Goal: Task Accomplishment & Management: Use online tool/utility

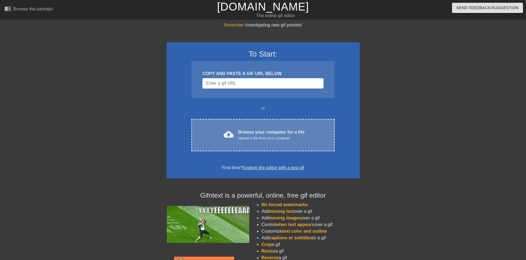
click at [245, 132] on div "Browse your computer for a file Upload a file from your computer" at bounding box center [271, 135] width 67 height 12
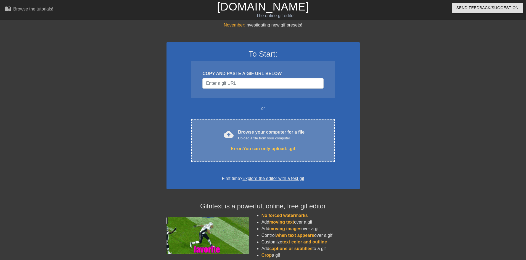
click at [243, 129] on div "Browse your computer for a file Upload a file from your computer" at bounding box center [271, 135] width 67 height 12
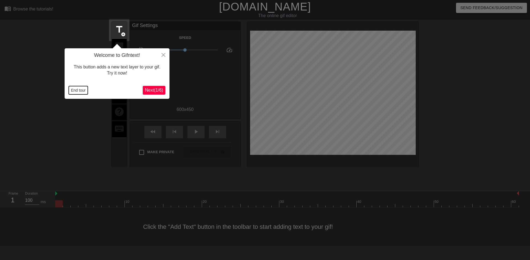
click at [80, 91] on button "End tour" at bounding box center [78, 90] width 19 height 8
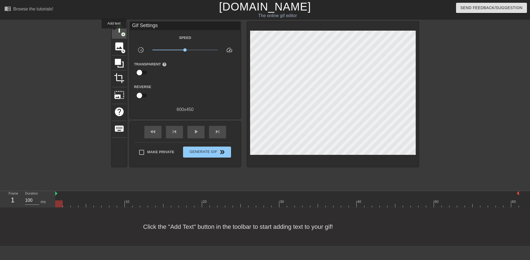
click at [114, 32] on span "title" at bounding box center [119, 29] width 10 height 10
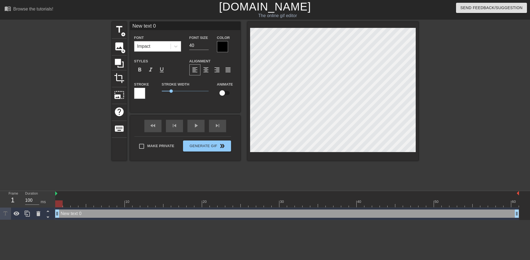
click at [155, 47] on div "Impact" at bounding box center [152, 46] width 36 height 10
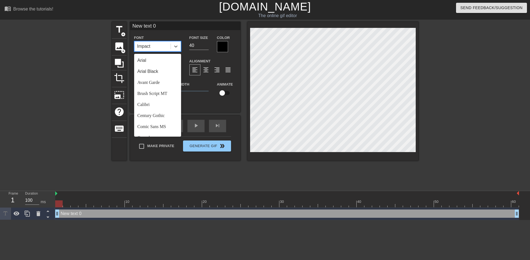
scroll to position [198, 0]
click at [152, 84] on div "Segoe UI" at bounding box center [157, 85] width 47 height 11
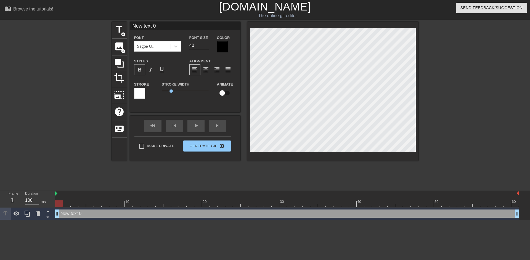
click at [143, 70] on div "format_bold" at bounding box center [139, 69] width 11 height 11
click at [149, 70] on span "format_italic" at bounding box center [150, 70] width 7 height 7
drag, startPoint x: 197, startPoint y: 46, endPoint x: 186, endPoint y: 45, distance: 11.3
click at [186, 45] on div "Font Size 40" at bounding box center [199, 43] width 28 height 18
type input "48"
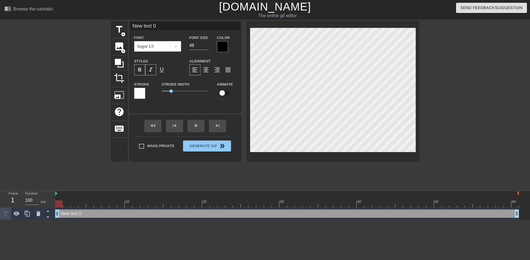
click at [422, 118] on div "title add_circle image add_circle crop photo_size_select_large help keyboard Ne…" at bounding box center [265, 105] width 530 height 166
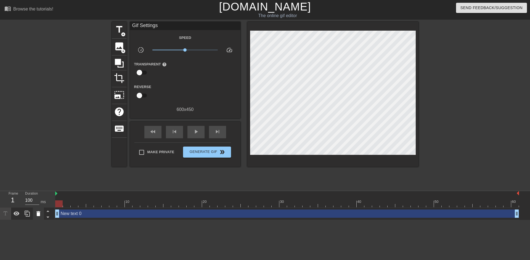
click at [39, 214] on icon at bounding box center [38, 213] width 4 height 5
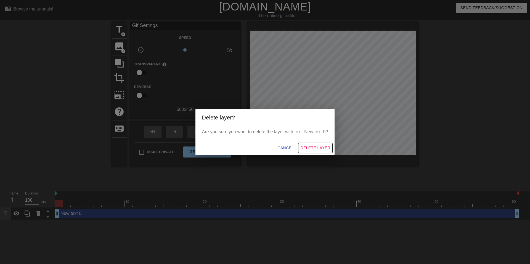
click at [317, 148] on span "Delete Layer" at bounding box center [315, 148] width 30 height 7
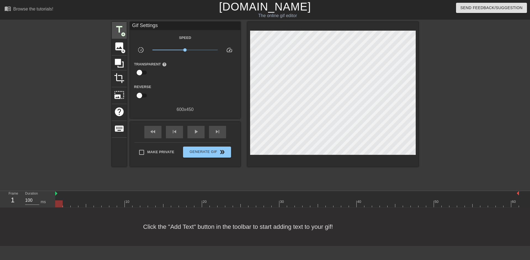
click at [123, 30] on span "title" at bounding box center [119, 29] width 10 height 10
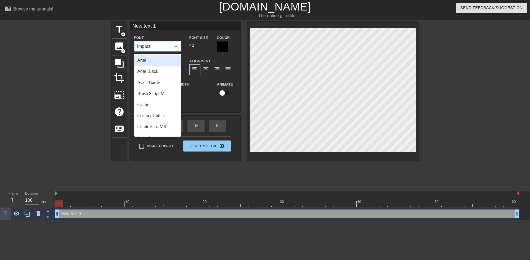
click at [165, 49] on div "Impact" at bounding box center [152, 46] width 36 height 10
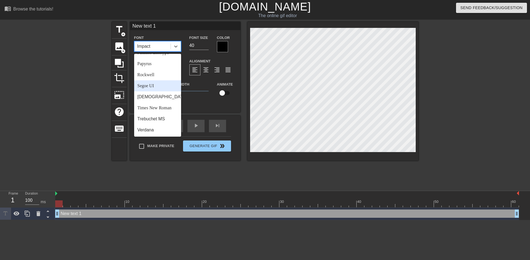
click at [149, 91] on div "Segoe UI" at bounding box center [157, 85] width 47 height 11
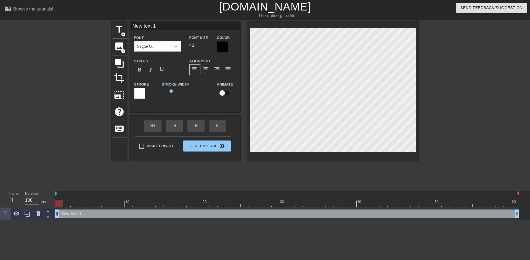
drag, startPoint x: 197, startPoint y: 43, endPoint x: 175, endPoint y: 43, distance: 21.5
click at [175, 43] on div "Font Segoe UI Font Size 40 Color" at bounding box center [185, 43] width 110 height 18
type input "48"
click at [138, 70] on span "format_bold" at bounding box center [139, 70] width 7 height 7
click at [152, 71] on span "format_italic" at bounding box center [150, 70] width 7 height 7
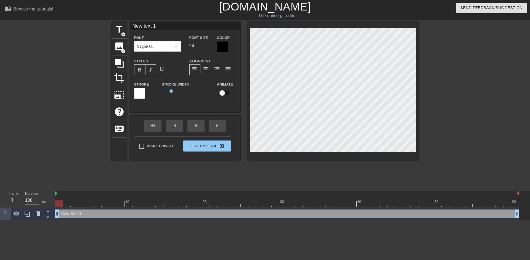
scroll to position [2, 5]
type input "F"
type textarea "F"
type input "Fo"
type textarea "Fo"
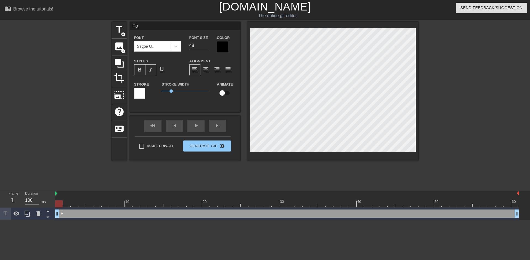
type input "For"
type textarea "For"
type input "Forg"
type textarea "Forg"
type input "Forge"
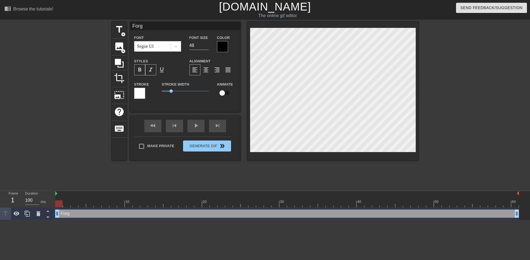
type textarea "Forge"
type input "Forget"
type textarea "Forget"
type input "Forget"
type textarea "Forget"
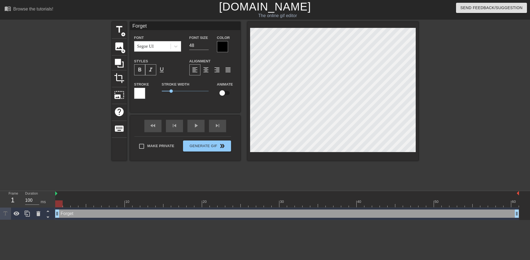
type input "Forget a"
type textarea "Forget a"
type input "Forget ab"
type textarea "Forget ab"
type input "Forget abo"
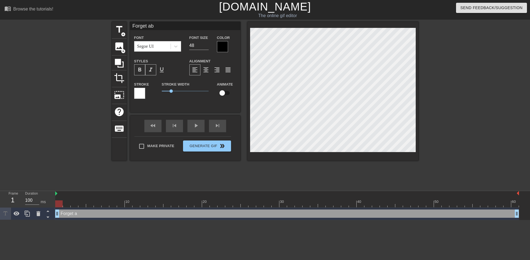
type textarea "Forget abo"
type input "Forget abou"
type textarea "Forget abou"
type input "Forget about"
type textarea "Forget about"
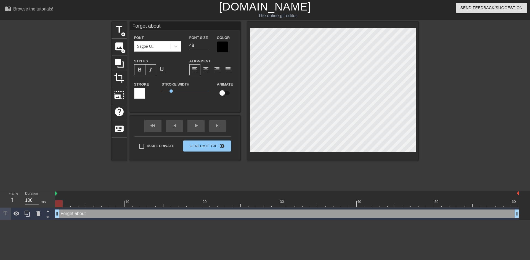
type input "Forget about"
type textarea "Forget about"
type input "Forget about m"
type textarea "Forget about m"
type input "Forget about my"
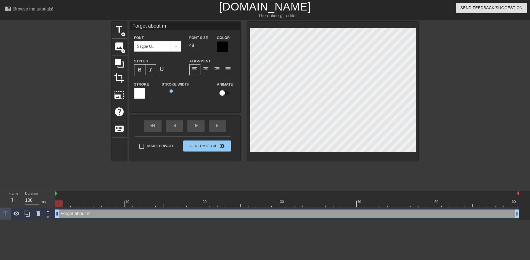
type textarea "Forget about my"
type input "Forget about my"
type textarea "Forget about my"
type input "Forget about my a"
type textarea "Forget about my a"
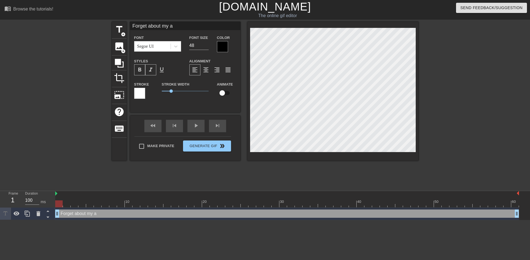
type input "Forget about my ag"
type textarea "Forget about my ag"
type input "Forget about my age"
type textarea "Forget about my age"
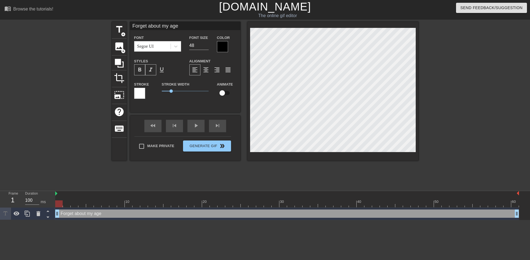
type input "Forget about my age."
type textarea "Forget about my age."
type input "Forget about my age"
type textarea "Forget about my age"
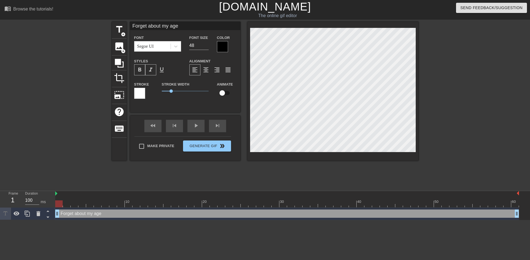
type input "Forget about my age:"
type textarea "Forget about my age:"
type input "Forget about my age:"
type textarea "Forget about my age:"
type input "Forget about my age:j"
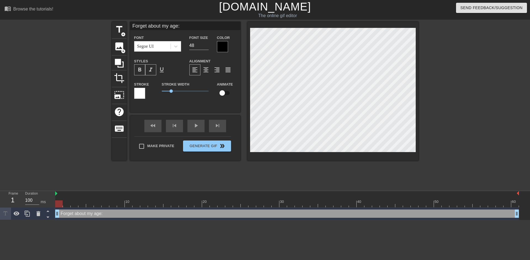
type textarea "Forget about my age: j"
type input "Forget about my age:[PERSON_NAME]"
type textarea "Forget about my age: [PERSON_NAME]"
type input "Forget about my age:jus"
type textarea "Forget about my age: jus"
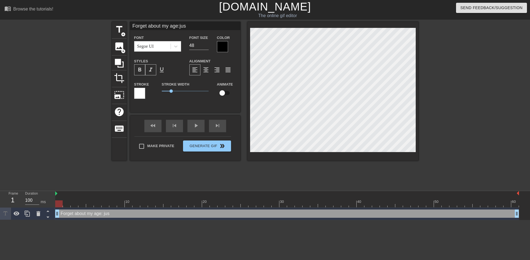
type input "Forget about my age:just"
type textarea "Forget about my age: just"
type input "Forget about my age:just"
type textarea "Forget about my age: just"
type input "Forget about my age:just s"
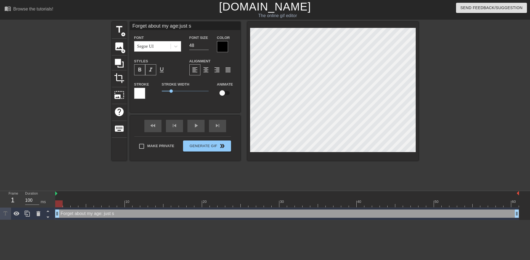
type textarea "Forget about my age: just sp"
type input "Forget about my age:just spu"
type textarea "Forget about my age: just spu"
type input "Forget about my age:just spun"
type textarea "Forget about my age: just spun"
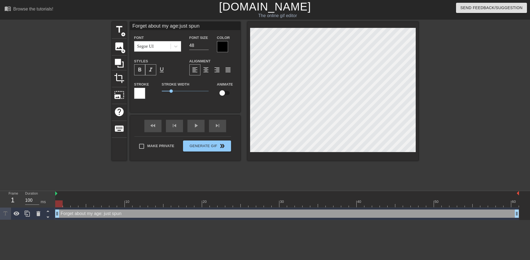
type input "Forget about my age:just spunk"
type textarea "Forget about my age: just spunk"
type input "Forget about my age:just spunk"
type textarea "Forget about my age: just spunk"
type input "Forget about my age:just spunk o"
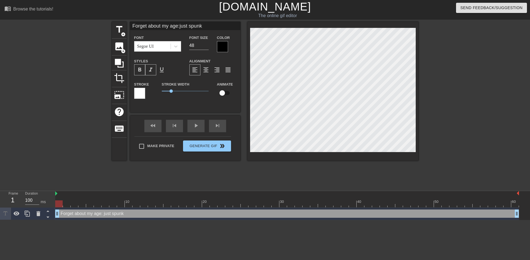
type textarea "Forget about my age: just spunk o"
type input "Forget about my age:just spunk on"
type textarea "Forget about my age: just spunk on"
type input "Forget about my age:just spunk on"
type textarea "Forget about my age: just spunk on"
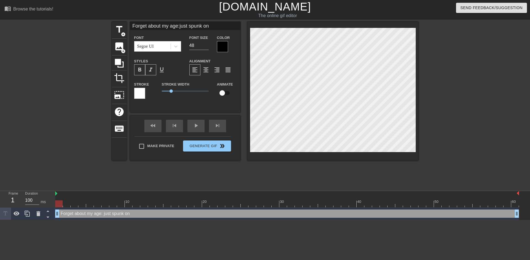
type input "Forget about my age:just spunk on m"
type textarea "Forget about my age: just spunk on m"
type input "Forget about my age:just spunk on my"
type textarea "Forget about my age: just spunk on my"
type input "Forget about my age:just spunk on my"
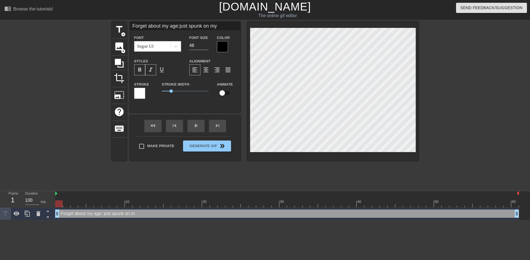
type textarea "Forget about my age: just spunk on my"
type input "Forget about my age:just spunk on my s"
type textarea "Forget about my age: just spunk on my s"
type input "Forget about my age:just spunk on my sl"
type textarea "Forget about my age: just spunk on my sl"
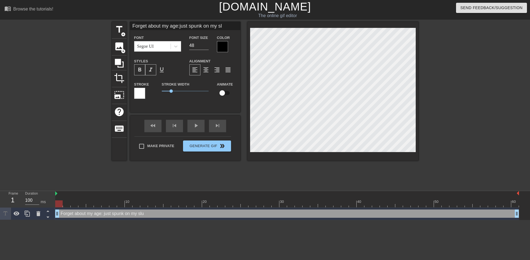
type input "Forget about my age:just spunk on my slu"
type textarea "Forget about my age: just spunk on my slu"
type input "Forget about my age:just spunk on my slut"
type textarea "Forget about my age: just spunk on my slut"
type input "Forget about my age:just spunk on my slutt"
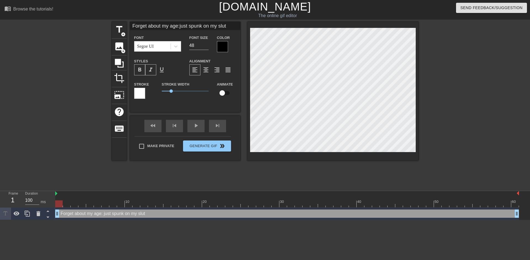
type textarea "Forget about my age: just spunk on my slutt"
type input "Forget about my age:just spunk on my slutty"
type textarea "Forget about my age: just spunk on my slutty"
type input "Forget about my age:just spunk on my slutty"
type textarea "Forget about my age: just spunk on my slutty"
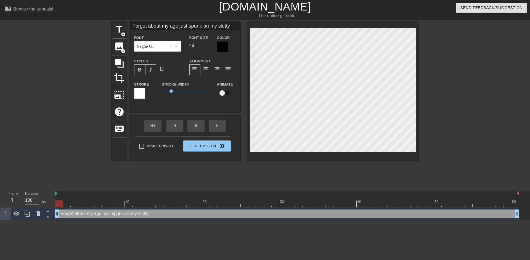
type input "Forget about my age:just spunk on my slutty f"
type textarea "Forget about my age: just spunk on my slutty f"
type input "Forget about my age:just spunk on my slutty fa"
type textarea "Forget about my age: just spunk on my slutty fa"
type input "Forget about my age:just spunk on my slutty fac"
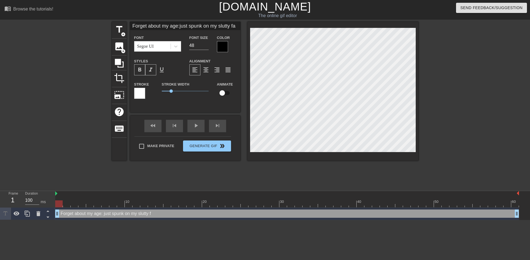
type textarea "Forget about my age: just spunk on my slutty fac"
type input "Forget about my age:just spunk on my slutty face"
type textarea "Forget about my age: just spunk on my slutty face"
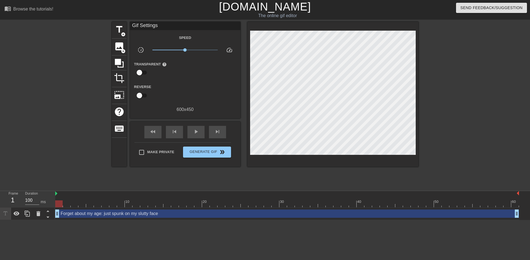
click at [471, 164] on div at bounding box center [466, 105] width 83 height 166
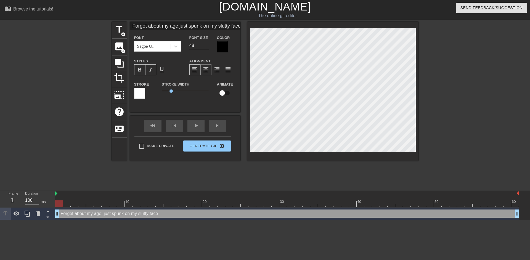
click at [206, 69] on span "format_align_center" at bounding box center [206, 70] width 7 height 7
drag, startPoint x: 180, startPoint y: 207, endPoint x: 529, endPoint y: 204, distance: 348.6
click at [529, 204] on div "10 20 30 40 50 60 Forget about my age: just spunk on my slutty face drag_handle…" at bounding box center [292, 205] width 475 height 29
click at [224, 48] on div at bounding box center [222, 46] width 11 height 11
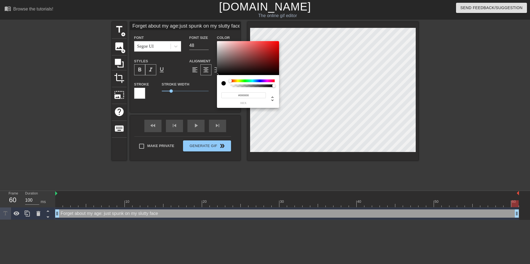
type input "Forget about my age:just spunk on my slutty face"
type input "#2C1515"
type input "Forget about my age:just spunk on my slutty face"
type input "#2A1515"
type input "Forget about my age:just spunk on my slutty face"
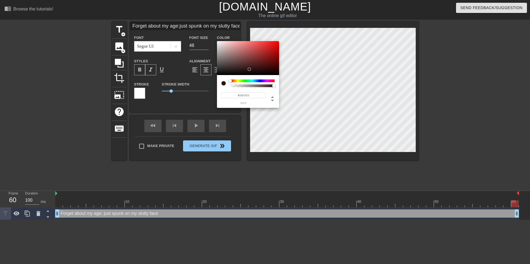
type input "#171212"
type input "Forget about my age:just spunk on my slutty face"
type input "#171414"
type input "Forget about my age:just spunk on my slutty face"
type input "#262222"
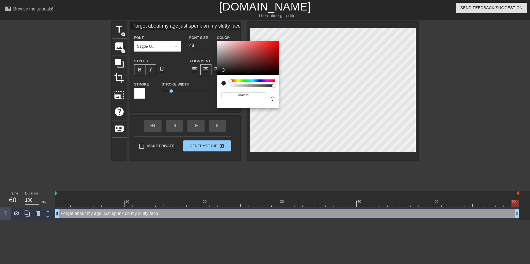
type input "Forget about my age:just spunk on my slutty face"
type input "#726969"
type input "Forget about my age:just spunk on my slutty face"
type input "#A39A9A"
type input "Forget about my age:just spunk on my slutty face"
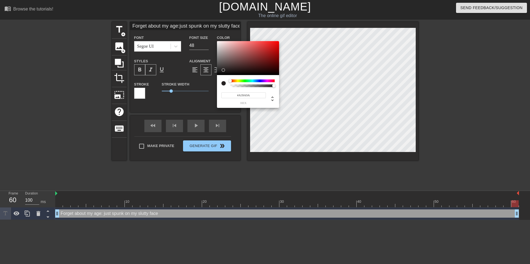
type input "#BCB6B6"
type input "Forget about my age:just spunk on my slutty face"
type input "#D1A2A2"
type input "Forget about my age:just spunk on my slutty face"
type input "#E1E1E1"
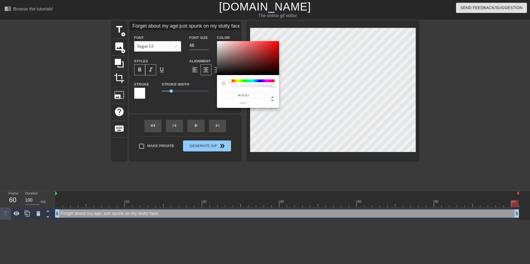
type input "Forget about my age:just spunk on my slutty face"
type input "#F6F6F6"
type input "Forget about my age:just spunk on my slutty face"
type input "#FFFFFF"
drag, startPoint x: 249, startPoint y: 69, endPoint x: 203, endPoint y: 34, distance: 57.5
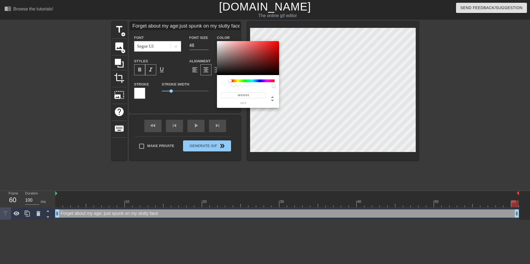
click at [203, 34] on div "#FFFFFF hex" at bounding box center [265, 132] width 530 height 264
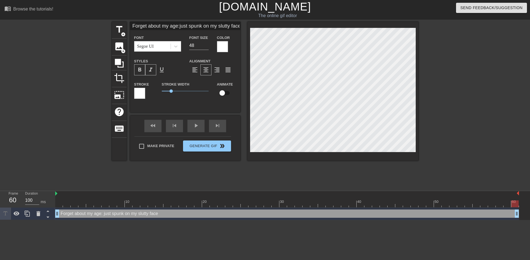
click at [142, 94] on div at bounding box center [139, 93] width 11 height 11
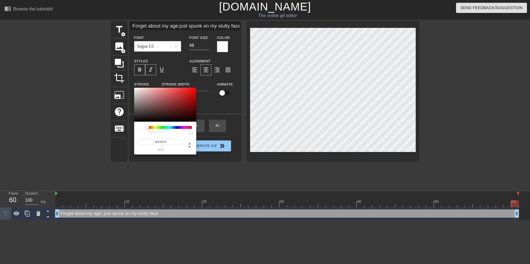
type input "Forget about my age:just spunk on my slutty face"
type input "#804444"
type input "Forget about my age:just spunk on my slutty face"
type input "#743E3E"
type input "Forget about my age:just spunk on my slutty face"
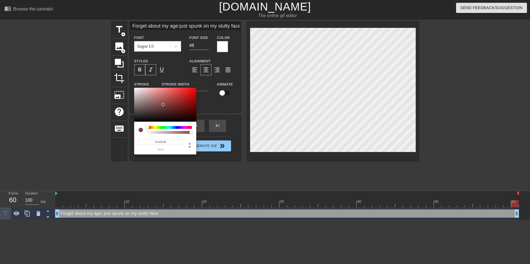
type input "#3C2B2B"
type input "Forget about my age:just spunk on my slutty face"
type input "#110F0F"
type input "Forget about my age:just spunk on my slutty face"
type input "#030303"
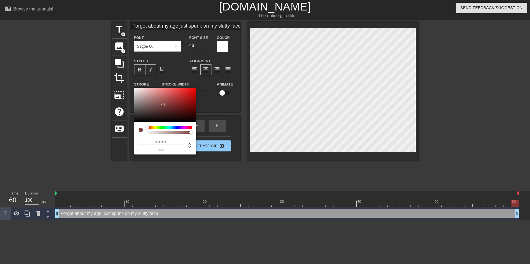
type input "Forget about my age:just spunk on my slutty face"
type input "#000000"
type input "Forget about my age:just spunk on my slutty face"
drag, startPoint x: 163, startPoint y: 105, endPoint x: 123, endPoint y: 127, distance: 46.4
click at [123, 127] on div "#000000 hex" at bounding box center [265, 132] width 530 height 264
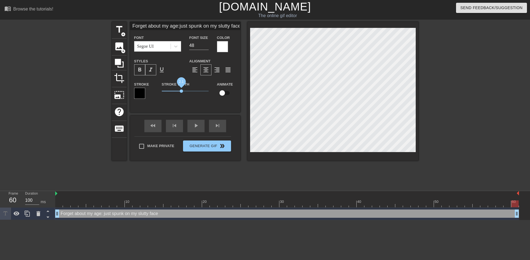
type input "Forget about my age:just spunk on my slutty face"
drag, startPoint x: 172, startPoint y: 91, endPoint x: 182, endPoint y: 91, distance: 9.7
click at [182, 91] on span "2.15" at bounding box center [181, 90] width 3 height 3
click at [158, 126] on div "fast_rewind" at bounding box center [152, 126] width 17 height 12
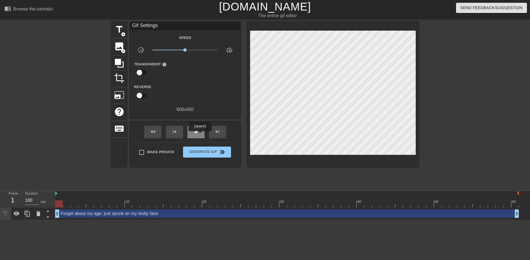
click at [200, 134] on div "play_arrow" at bounding box center [195, 132] width 17 height 12
click at [200, 134] on div "pause" at bounding box center [195, 132] width 17 height 12
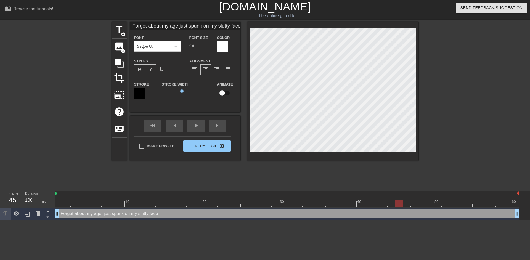
type input "Forget about my age:just spunk on my slutty face"
type input "47"
click at [207, 47] on input "47" at bounding box center [198, 45] width 19 height 9
type input "Forget about my age:just spunk on my slutty face"
type input "46"
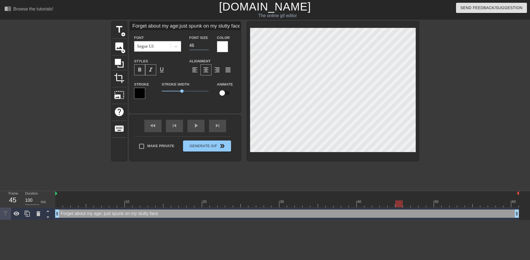
click at [207, 47] on input "46" at bounding box center [198, 45] width 19 height 9
type input "Forget about my age:just spunk on my slutty face"
type input "45"
click at [207, 47] on input "45" at bounding box center [198, 45] width 19 height 9
type input "Forget about my age:just spunk on my slutty face"
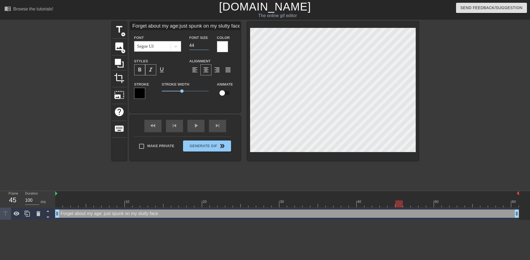
type input "44"
click at [207, 47] on input "44" at bounding box center [198, 45] width 19 height 9
type input "Forget about my age:just spunk on my slutty face"
type input "43"
click at [207, 47] on input "43" at bounding box center [198, 45] width 19 height 9
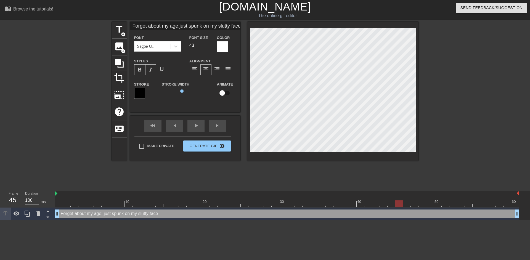
type input "Forget about my age:just spunk on my slutty face"
type input "42"
click at [207, 47] on input "42" at bounding box center [198, 45] width 19 height 9
type input "Forget about my age:just spunk on my slutty face"
type input "41"
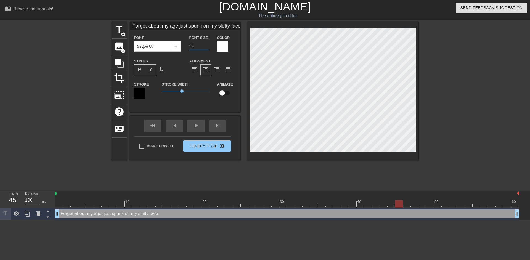
click at [207, 47] on input "41" at bounding box center [198, 45] width 19 height 9
type input "Forget about my age:just spunk on my slutty face"
type input "40"
click at [207, 47] on input "40" at bounding box center [198, 45] width 19 height 9
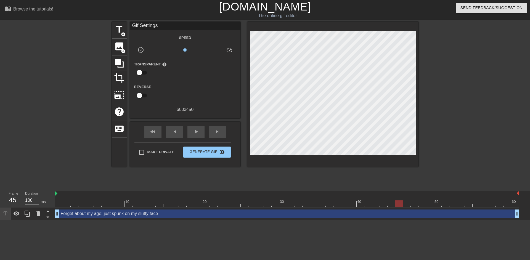
click at [454, 129] on div at bounding box center [466, 105] width 83 height 166
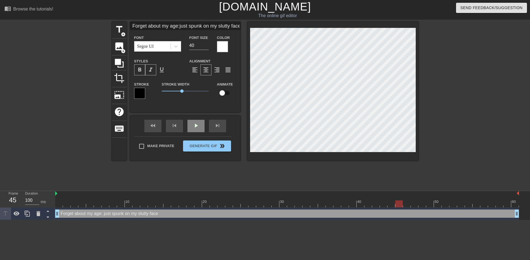
click at [195, 128] on span "play_arrow" at bounding box center [196, 125] width 7 height 7
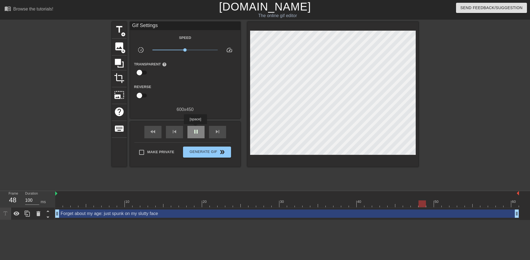
click at [195, 128] on span "pause" at bounding box center [196, 131] width 7 height 7
click at [195, 128] on span "play_arrow" at bounding box center [196, 131] width 7 height 7
click at [195, 128] on span "pause" at bounding box center [196, 131] width 7 height 7
drag, startPoint x: 492, startPoint y: 202, endPoint x: 523, endPoint y: 203, distance: 30.9
click at [523, 203] on div "10 20 30 40 50 60 Forget about my age: just spunk on my slutty face drag_handle…" at bounding box center [292, 205] width 475 height 29
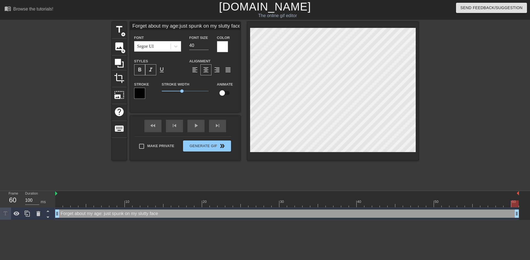
scroll to position [2, 16]
type input "Forget about my age.just spunk on my slutty face"
type textarea "Forget about my age. just spunk on my slutty face"
type input "Forget about my age.ust spunk on my slutty face"
type textarea "Forget about my age. ust spunk on my slutty face"
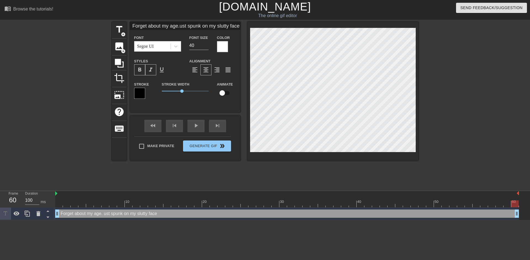
type input "Forget about my age.Just spunk on my slutty face"
type textarea "Forget about my age. Just spunk on my slutty face"
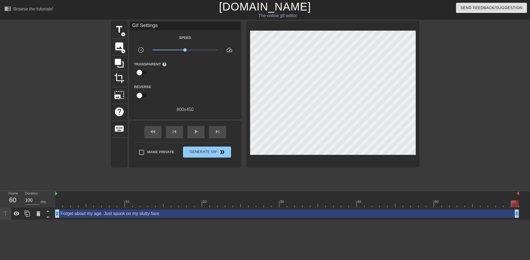
click at [450, 112] on div at bounding box center [466, 105] width 83 height 166
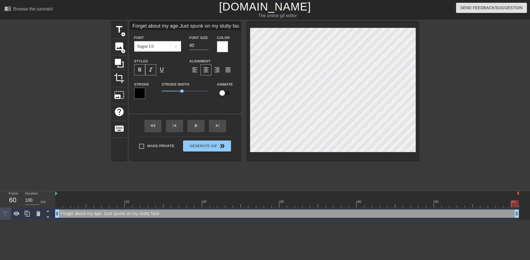
scroll to position [2, 16]
type input "Forget about my ageJust spunk on my slutty face"
type textarea "Forget about my age Just spunk on my slutty face"
type input "Forget about my age.Just spunk on my slutty face"
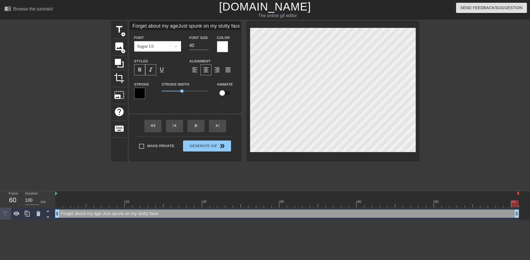
type textarea "Forget about my age. Just spunk on my slutty face"
type input "Forget about my ageJust spunk on my slutty face"
type textarea "Forget about my age Just spunk on my slutty face"
type input "Forget about my age.Just spunk on my slutty face"
type textarea "Forget about my age. Just spunk on my slutty face"
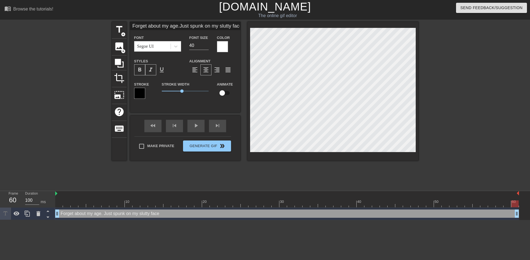
type input "Forget about my age..Just spunk on my slutty face"
type textarea "Forget about my age.. Just spunk on my slutty face"
type input "Forget about my age...Just spunk on my slutty face"
type textarea "Forget about my age... Just spunk on my slutty face"
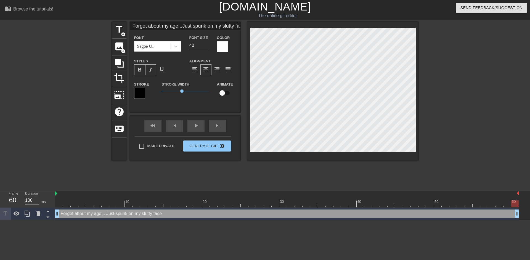
type input "Forget about my age...just spunk on my slutty face"
type textarea "Forget about my age... just spunk on my slutty face"
click at [456, 130] on div at bounding box center [466, 105] width 83 height 166
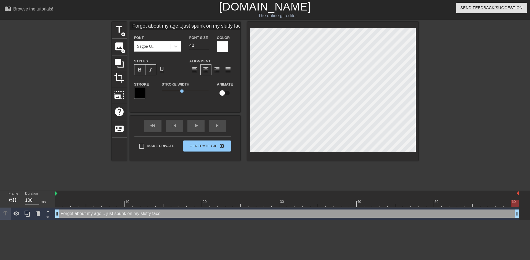
type input "Forget about my age...just spunkon my slutty face"
type textarea "Forget about my age... just spunkon my slutty face"
type input "Forget about my age...just spunkon my slutty face"
type textarea "Forget about my age... just spunk on my slutty face"
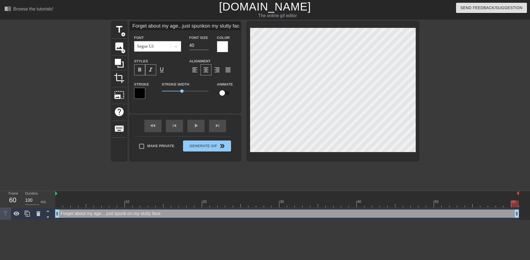
type input "Forgetabout my age...just spunkon my slutty face"
type textarea "Forgetabout my age... just spunk on my slutty face"
type input "Forgetbout my age...just spunkon my slutty face"
type textarea "Forgetbout my age... just spunk on my slutty face"
type input "Forgetout my age...just spunkon my slutty face"
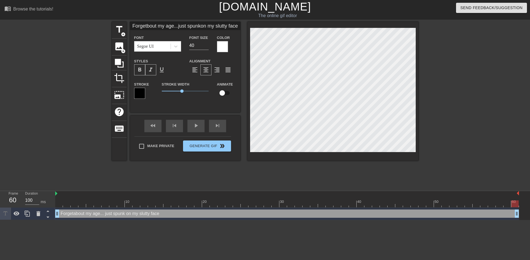
type textarea "Forgetout my age... just spunk on my slutty face"
type input "Forgetut my age...just spunkon my slutty face"
type textarea "Forgetut my age... just spunk on my slutty face"
type input "Forgett my age...just spunkon my slutty face"
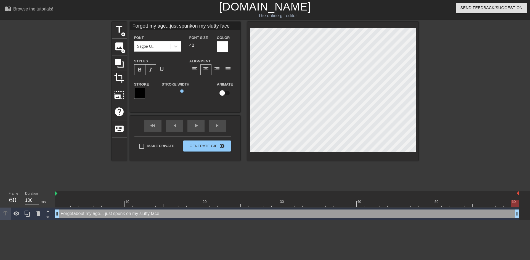
type textarea "Forgett my age... just spunk on my slutty face"
type input "Forget my age...just spunkon my slutty face"
type textarea "Forget my age... just spunk on my slutty face"
type input "Forgetmy age...just spunkon my slutty face"
type textarea "Forgetmy age... just spunk on my slutty face"
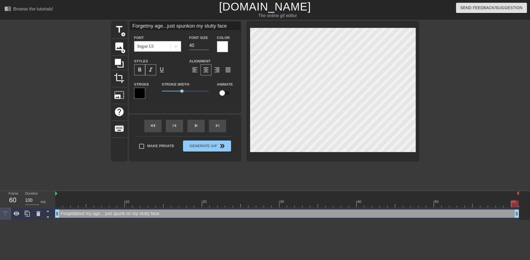
type input "Forgety age...just spunkon my slutty face"
type textarea "Forgety age... just spunk on my slutty face"
type input "Forget age...just spunkon my slutty face"
type textarea "Forget age... just spunk on my slutty face"
type input "Forgetage...just spunkon my slutty face"
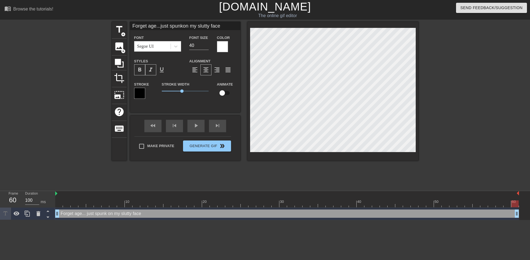
type textarea "Forgetage... just spunk on my slutty face"
click at [334, 177] on div "title add_circle image add_circle crop photo_size_select_large help keyboard ..…" at bounding box center [265, 105] width 307 height 166
click at [480, 114] on div at bounding box center [466, 105] width 83 height 166
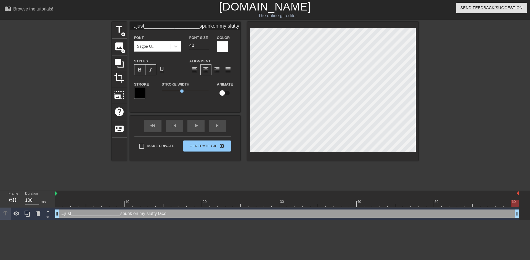
click at [410, 181] on div "title add_circle image add_circle crop photo_size_select_large help keyboard ..…" at bounding box center [265, 105] width 307 height 166
click at [344, 164] on div "title add_circle image add_circle crop photo_size_select_large help keyboard ..…" at bounding box center [265, 105] width 307 height 166
click at [477, 121] on div at bounding box center [466, 105] width 83 height 166
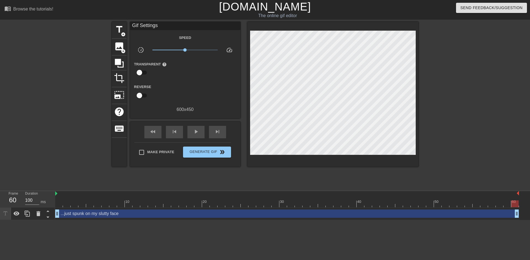
click at [475, 121] on div at bounding box center [466, 105] width 83 height 166
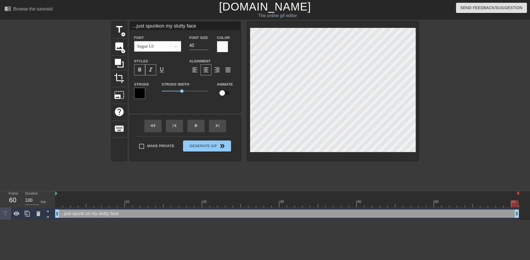
click at [453, 130] on div at bounding box center [466, 105] width 83 height 166
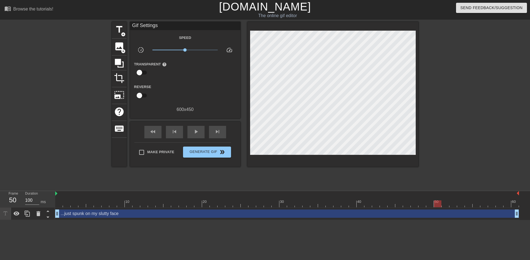
drag, startPoint x: 515, startPoint y: 203, endPoint x: 437, endPoint y: 205, distance: 78.4
click at [437, 205] on div at bounding box center [437, 203] width 7 height 7
click at [472, 118] on div at bounding box center [466, 105] width 83 height 166
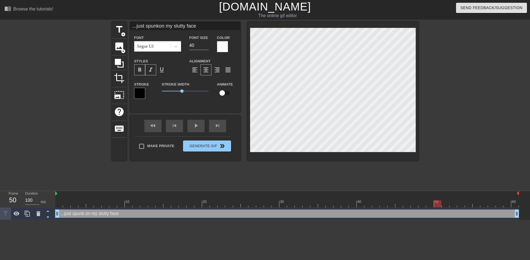
click at [461, 134] on div at bounding box center [466, 105] width 83 height 166
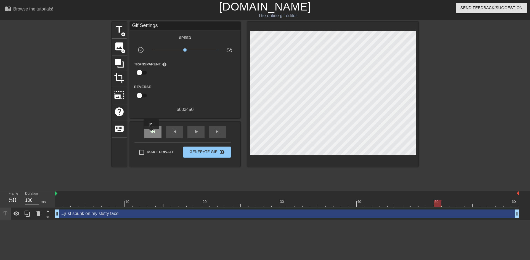
click at [151, 132] on span "fast_rewind" at bounding box center [153, 131] width 7 height 7
click at [197, 133] on span "play_arrow" at bounding box center [196, 131] width 7 height 7
click at [197, 133] on span "pause" at bounding box center [196, 131] width 7 height 7
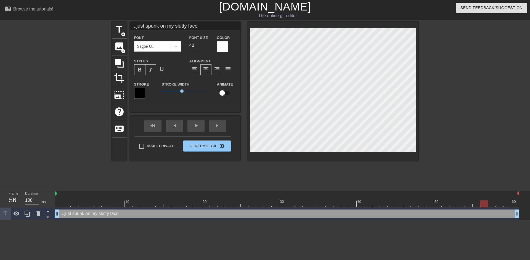
scroll to position [2, 9]
click at [233, 134] on div "title add_circle image add_circle crop photo_size_select_large help keyboard ..…" at bounding box center [265, 91] width 307 height 139
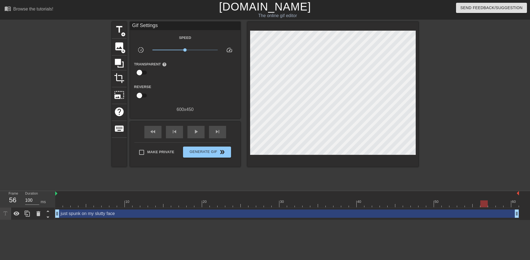
click at [342, 179] on div "title add_circle image add_circle crop photo_size_select_large help keyboard Gi…" at bounding box center [265, 105] width 307 height 166
click at [498, 107] on div at bounding box center [466, 105] width 83 height 166
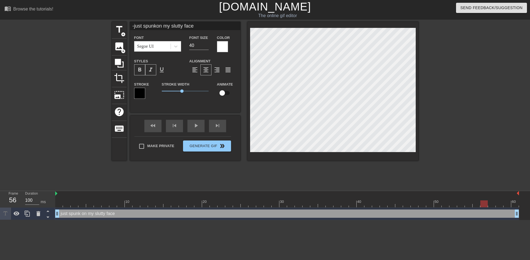
scroll to position [3, 1]
click at [431, 126] on div at bounding box center [466, 105] width 83 height 166
click at [206, 46] on input "39" at bounding box center [198, 45] width 19 height 9
click at [206, 46] on input "38" at bounding box center [198, 45] width 19 height 9
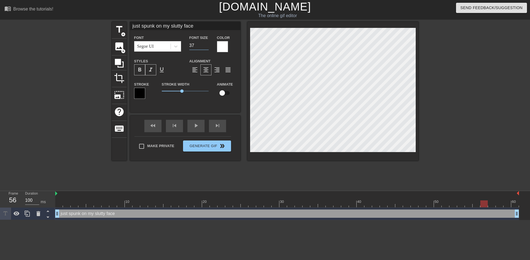
click at [206, 46] on input "37" at bounding box center [198, 45] width 19 height 9
click at [206, 46] on input "36" at bounding box center [198, 45] width 19 height 9
click at [386, 171] on div "title add_circle image add_circle crop photo_size_select_large help keyboard ju…" at bounding box center [265, 105] width 307 height 166
click at [224, 46] on div at bounding box center [222, 46] width 11 height 11
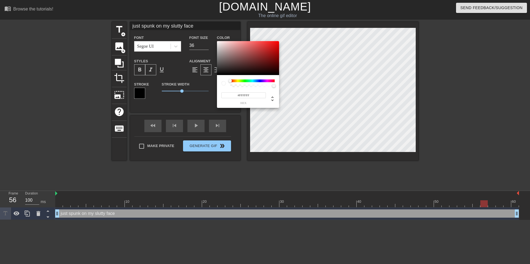
drag, startPoint x: 243, startPoint y: 95, endPoint x: 260, endPoint y: 95, distance: 16.8
click at [260, 95] on input "#FFFFFF" at bounding box center [243, 95] width 44 height 6
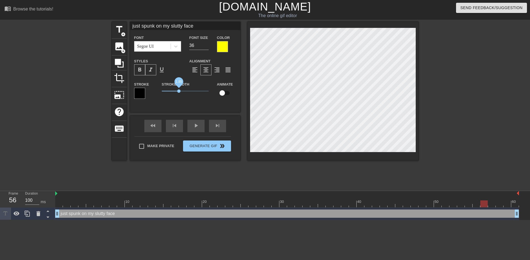
drag, startPoint x: 182, startPoint y: 90, endPoint x: 179, endPoint y: 90, distance: 3.0
click at [179, 90] on span "1.85" at bounding box center [178, 90] width 3 height 3
click at [454, 111] on div at bounding box center [466, 105] width 83 height 166
click at [474, 105] on div at bounding box center [466, 105] width 83 height 166
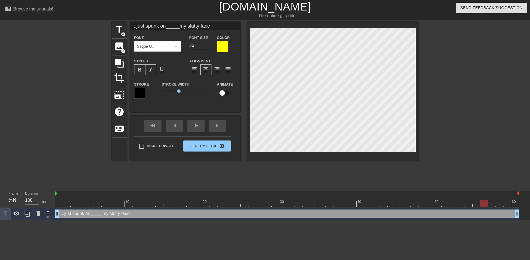
scroll to position [2, 15]
click at [339, 160] on div at bounding box center [332, 91] width 171 height 139
click at [476, 121] on div at bounding box center [466, 105] width 83 height 166
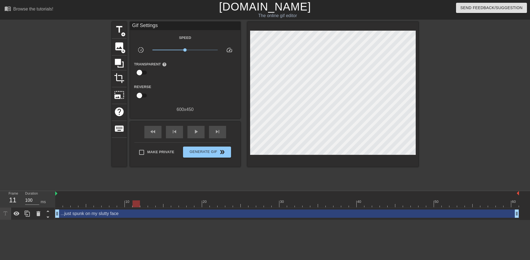
drag, startPoint x: 485, startPoint y: 202, endPoint x: 138, endPoint y: 178, distance: 348.0
click at [138, 178] on div "menu_book Browse the tutorials! [DOMAIN_NAME] The online gif editor Send Feedba…" at bounding box center [265, 110] width 530 height 220
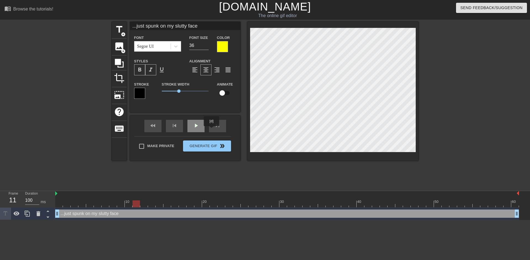
click at [204, 129] on div "play_arrow" at bounding box center [195, 126] width 17 height 12
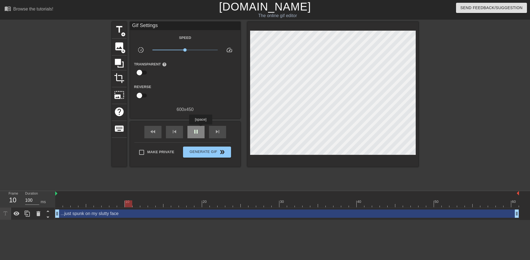
click at [200, 128] on div "pause" at bounding box center [195, 132] width 17 height 12
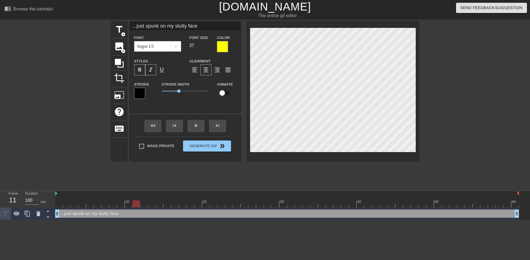
click at [207, 45] on input "37" at bounding box center [198, 45] width 19 height 9
click at [207, 45] on input "38" at bounding box center [198, 45] width 19 height 9
click at [207, 45] on input "39" at bounding box center [198, 45] width 19 height 9
click at [207, 45] on input "40" at bounding box center [198, 45] width 19 height 9
click at [482, 115] on div at bounding box center [466, 105] width 83 height 166
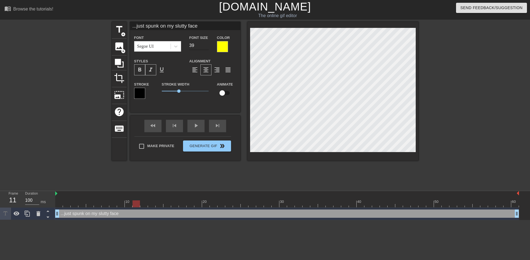
click at [205, 47] on input "39" at bounding box center [198, 45] width 19 height 9
click at [206, 47] on input "38" at bounding box center [198, 45] width 19 height 9
click at [206, 47] on input "37" at bounding box center [198, 45] width 19 height 9
click at [206, 47] on input "36" at bounding box center [198, 45] width 19 height 9
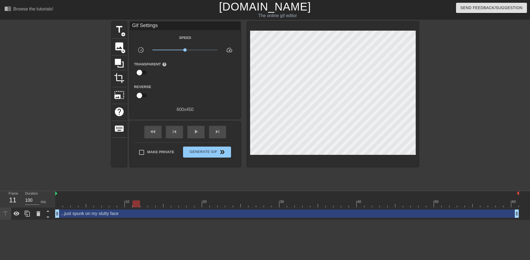
click at [359, 171] on div "title add_circle image add_circle crop photo_size_select_large help keyboard Gi…" at bounding box center [265, 105] width 307 height 166
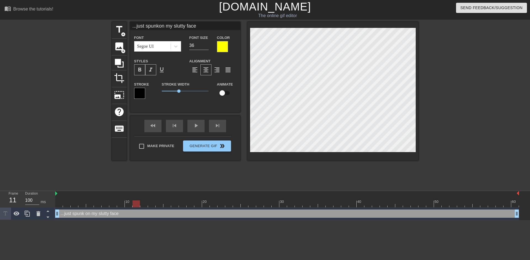
scroll to position [3, 1]
click at [205, 45] on input "37" at bounding box center [198, 45] width 19 height 9
click at [205, 45] on input "38" at bounding box center [198, 45] width 19 height 9
click at [205, 45] on input "39" at bounding box center [198, 45] width 19 height 9
click at [205, 45] on input "40" at bounding box center [198, 45] width 19 height 9
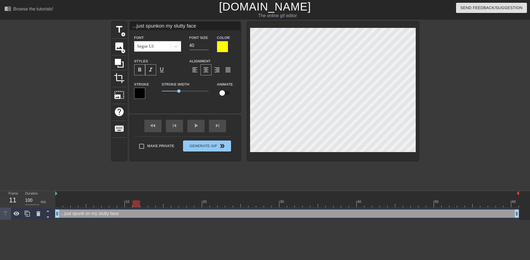
scroll to position [3, 7]
click at [350, 174] on div "title add_circle image add_circle crop photo_size_select_large help keyboard ..…" at bounding box center [265, 105] width 307 height 166
click at [192, 128] on div "play_arrow" at bounding box center [195, 126] width 17 height 12
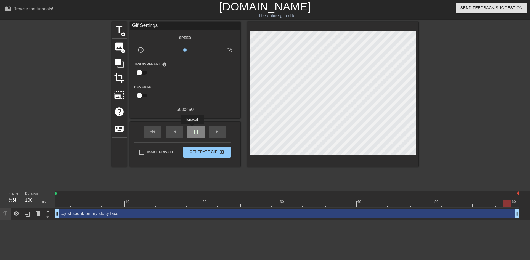
click at [192, 128] on div "pause" at bounding box center [195, 132] width 17 height 12
click at [151, 122] on div "fast_rewind skip_previous play_arrow skip_next" at bounding box center [185, 132] width 90 height 21
click at [195, 130] on span "play_arrow" at bounding box center [196, 131] width 7 height 7
click at [503, 134] on div at bounding box center [466, 105] width 83 height 166
click at [203, 128] on div "pause" at bounding box center [195, 132] width 17 height 12
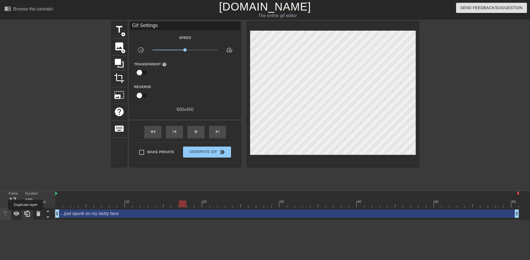
click at [26, 214] on icon at bounding box center [27, 213] width 7 height 7
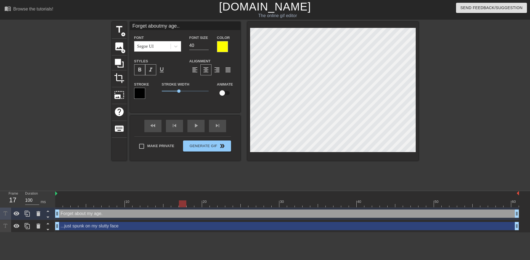
scroll to position [3, 6]
click at [513, 138] on div "title add_circle image add_circle crop photo_size_select_large help keyboard Fo…" at bounding box center [265, 105] width 530 height 166
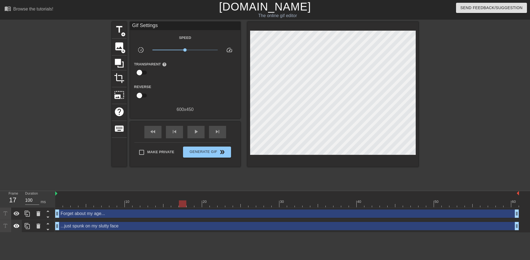
click at [19, 224] on icon at bounding box center [16, 226] width 7 height 7
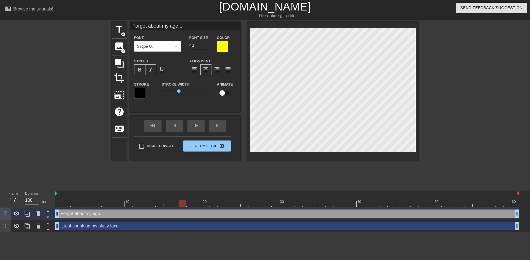
scroll to position [2, 10]
click at [487, 129] on div at bounding box center [466, 105] width 83 height 166
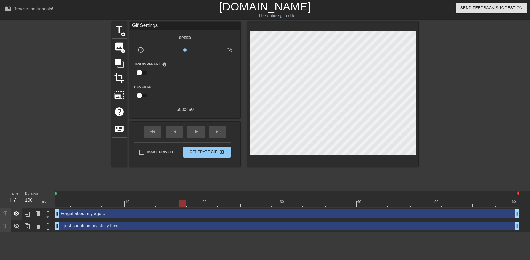
click at [13, 215] on icon at bounding box center [16, 213] width 7 height 7
click at [16, 224] on icon at bounding box center [16, 226] width 7 height 7
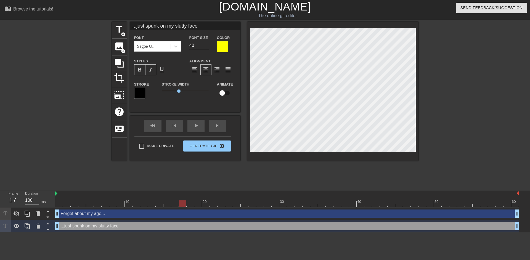
scroll to position [2, 9]
click at [485, 132] on div at bounding box center [466, 105] width 83 height 166
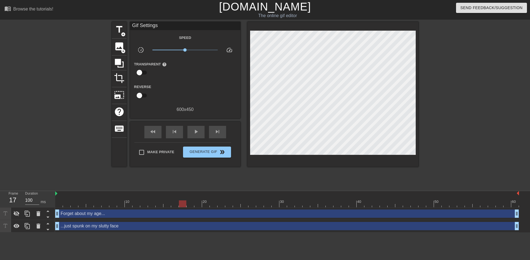
click at [460, 134] on div at bounding box center [466, 105] width 83 height 166
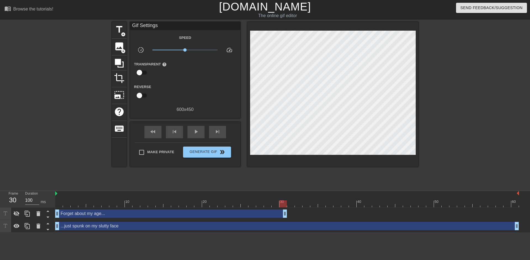
drag, startPoint x: 516, startPoint y: 213, endPoint x: 284, endPoint y: 206, distance: 231.4
click at [284, 206] on div "10 20 30 40 50 60 Forget about my age... drag_handle drag_handle ...just spunk …" at bounding box center [292, 211] width 475 height 41
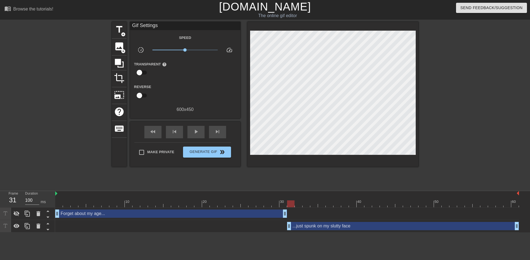
drag, startPoint x: 58, startPoint y: 225, endPoint x: 288, endPoint y: 225, distance: 230.5
drag, startPoint x: 281, startPoint y: 213, endPoint x: 275, endPoint y: 214, distance: 5.8
click at [275, 214] on div "Forget about my age... drag_handle drag_handle" at bounding box center [171, 213] width 232 height 8
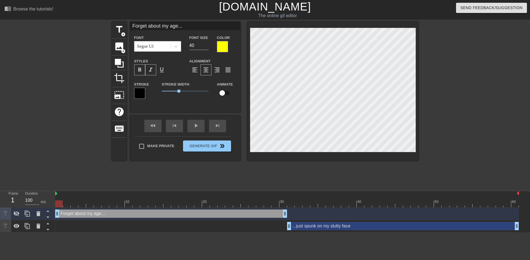
click at [265, 215] on div "Forget about my age... drag_handle drag_handle" at bounding box center [171, 213] width 232 height 8
click at [17, 213] on icon at bounding box center [17, 213] width 6 height 5
drag, startPoint x: 284, startPoint y: 215, endPoint x: 279, endPoint y: 214, distance: 5.3
drag, startPoint x: 57, startPoint y: 216, endPoint x: 95, endPoint y: 217, distance: 38.4
drag, startPoint x: 278, startPoint y: 214, endPoint x: 272, endPoint y: 213, distance: 5.5
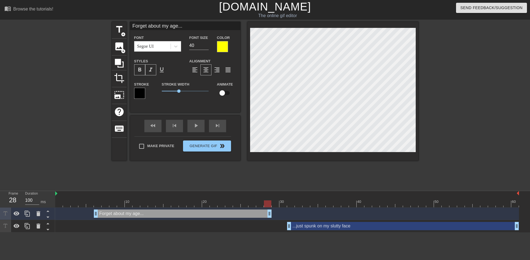
click at [272, 213] on div "Forget about my age... drag_handle drag_handle" at bounding box center [287, 213] width 464 height 8
drag, startPoint x: 516, startPoint y: 224, endPoint x: 510, endPoint y: 224, distance: 5.5
click at [159, 129] on div "fast_rewind" at bounding box center [152, 126] width 17 height 12
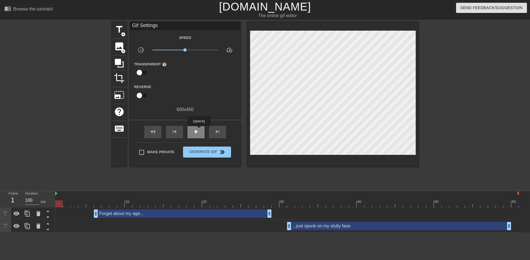
click at [199, 130] on span "play_arrow" at bounding box center [196, 131] width 7 height 7
click at [198, 132] on span "pause" at bounding box center [196, 131] width 7 height 7
click at [198, 132] on span "play_arrow" at bounding box center [196, 131] width 7 height 7
click at [198, 132] on span "pause" at bounding box center [196, 131] width 7 height 7
click at [198, 132] on span "play_arrow" at bounding box center [196, 131] width 7 height 7
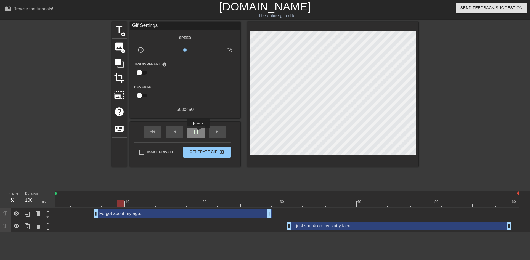
click at [198, 132] on span "pause" at bounding box center [196, 131] width 7 height 7
drag, startPoint x: 95, startPoint y: 213, endPoint x: 61, endPoint y: 214, distance: 34.3
click at [61, 214] on div "Forget about my age... drag_handle drag_handle" at bounding box center [287, 213] width 464 height 8
click at [153, 131] on span "fast_rewind" at bounding box center [153, 131] width 7 height 7
click at [199, 135] on div "play_arrow" at bounding box center [195, 132] width 17 height 12
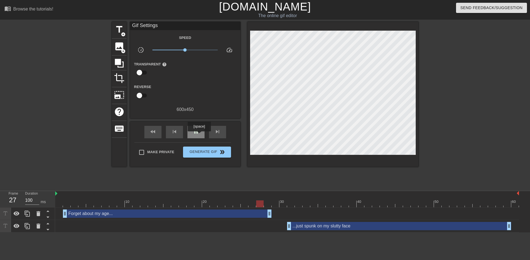
click at [199, 135] on div "pause" at bounding box center [195, 132] width 17 height 12
drag, startPoint x: 269, startPoint y: 215, endPoint x: 242, endPoint y: 215, distance: 26.5
drag, startPoint x: 244, startPoint y: 204, endPoint x: 45, endPoint y: 205, distance: 198.4
click at [45, 205] on div "Frame 3 Duration 100 ms 10 20 30 40 50 60 Forget about my age... drag_handle dr…" at bounding box center [265, 211] width 530 height 41
click at [200, 133] on div "play_arrow" at bounding box center [195, 132] width 17 height 12
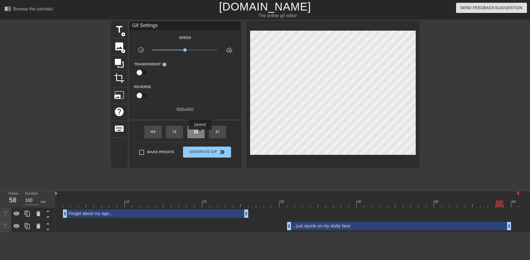
click at [200, 133] on div "pause" at bounding box center [195, 132] width 17 height 12
click at [198, 134] on span "play_arrow" at bounding box center [196, 131] width 7 height 7
click at [511, 226] on div "...just spunk on my slutty face drag_handle drag_handle" at bounding box center [287, 226] width 464 height 8
click at [201, 216] on div "Forget about my age... drag_handle drag_handle" at bounding box center [155, 213] width 185 height 8
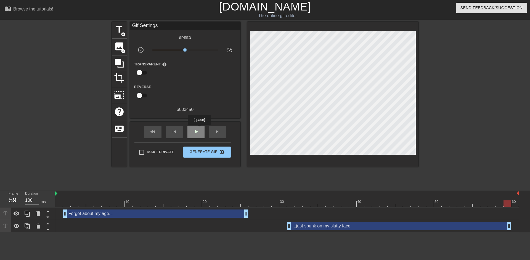
click at [199, 129] on span "play_arrow" at bounding box center [196, 131] width 7 height 7
click at [199, 129] on span "pause" at bounding box center [196, 131] width 7 height 7
click at [354, 225] on div "...just spunk on my slutty face drag_handle drag_handle" at bounding box center [399, 226] width 224 height 8
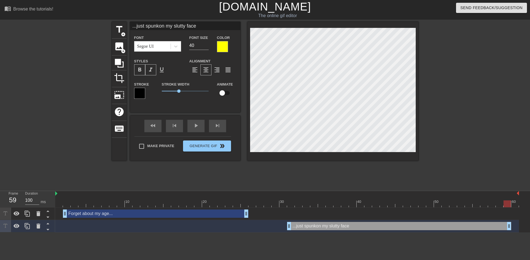
scroll to position [3, 1]
click at [460, 128] on div at bounding box center [466, 105] width 83 height 166
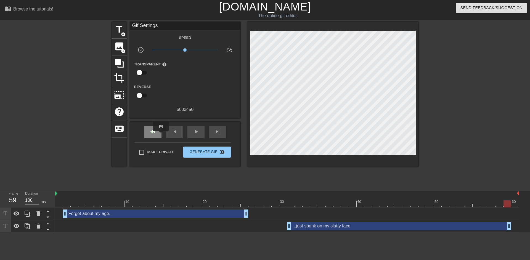
click at [161, 135] on div "fast_rewind" at bounding box center [152, 132] width 17 height 12
click at [189, 134] on div "play_arrow" at bounding box center [195, 132] width 17 height 12
click at [193, 134] on span "pause" at bounding box center [196, 131] width 7 height 7
click at [152, 126] on div "fast_rewind" at bounding box center [152, 132] width 17 height 12
click at [201, 132] on div "play_arrow" at bounding box center [195, 132] width 17 height 12
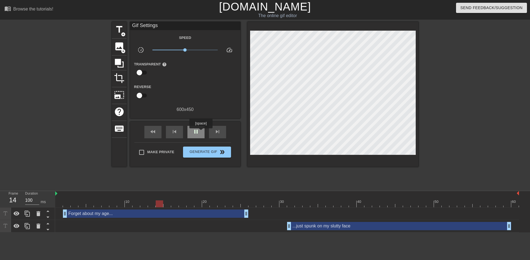
click at [201, 132] on div "pause" at bounding box center [195, 132] width 17 height 12
click at [208, 213] on div "Forget about my age... drag_handle drag_handle" at bounding box center [155, 213] width 185 height 8
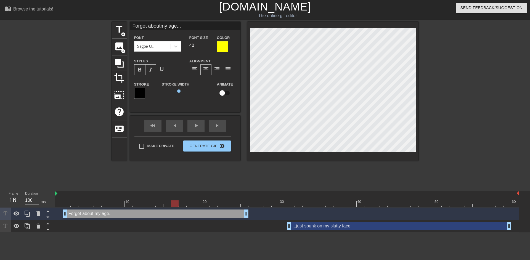
click at [354, 229] on div "...just spunk on my slutty face drag_handle drag_handle" at bounding box center [399, 226] width 224 height 8
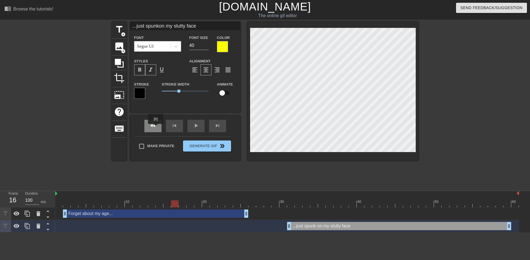
click at [153, 127] on div "fast_rewind" at bounding box center [152, 126] width 17 height 12
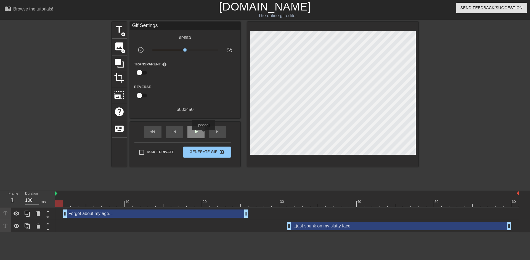
click at [203, 134] on div "play_arrow" at bounding box center [195, 132] width 17 height 12
click at [203, 134] on div "pause" at bounding box center [195, 132] width 17 height 12
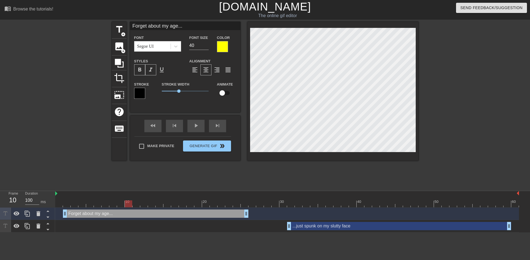
scroll to position [2, 10]
click at [205, 48] on input "39" at bounding box center [198, 45] width 19 height 9
click at [205, 48] on input "38" at bounding box center [198, 45] width 19 height 9
click at [205, 48] on input "37" at bounding box center [198, 45] width 19 height 9
click at [205, 48] on input "36" at bounding box center [198, 45] width 19 height 9
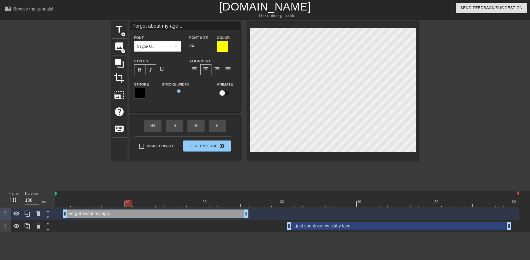
click at [327, 226] on div "...just spunk on my slutty face drag_handle drag_handle" at bounding box center [399, 226] width 224 height 8
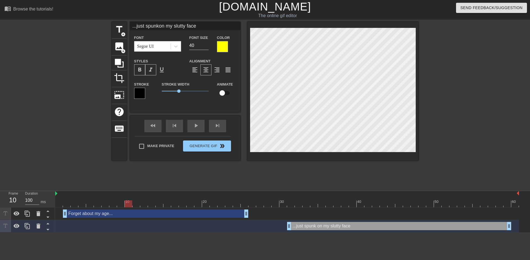
click at [320, 208] on div "Forget about my age... drag_handle drag_handle" at bounding box center [287, 214] width 464 height 12
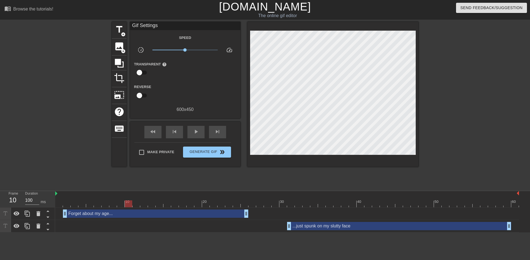
click at [320, 205] on div at bounding box center [287, 203] width 464 height 7
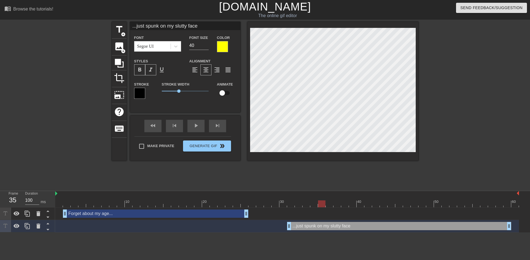
scroll to position [2, 9]
click at [206, 46] on input "39" at bounding box center [198, 45] width 19 height 9
click at [206, 46] on input "38" at bounding box center [198, 45] width 19 height 9
click at [206, 46] on input "37" at bounding box center [198, 45] width 19 height 9
click at [206, 46] on input "36" at bounding box center [198, 45] width 19 height 9
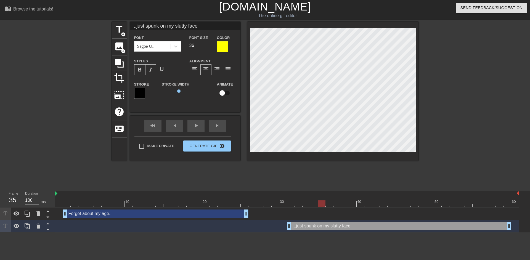
click at [501, 136] on div at bounding box center [466, 105] width 83 height 166
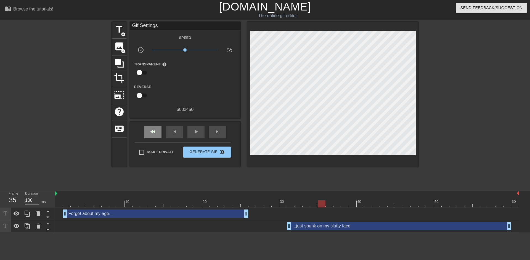
click at [155, 137] on div "fast_rewind" at bounding box center [152, 132] width 17 height 12
click at [193, 132] on span "play_arrow" at bounding box center [196, 131] width 7 height 7
click at [193, 132] on span "pause" at bounding box center [196, 131] width 7 height 7
click at [182, 216] on div "Forget about my age... drag_handle drag_handle" at bounding box center [155, 213] width 185 height 8
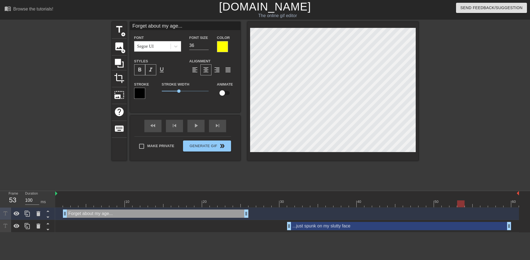
click at [204, 200] on div "10 20 30 40 50 60" at bounding box center [287, 199] width 464 height 16
click at [316, 203] on div at bounding box center [287, 203] width 464 height 7
click at [306, 232] on div "...just spunk on my slutty face drag_handle drag_handle" at bounding box center [287, 226] width 464 height 12
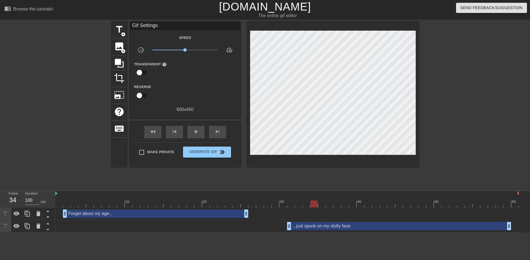
click at [305, 225] on div "...just spunk on my slutty face drag_handle drag_handle" at bounding box center [399, 226] width 224 height 8
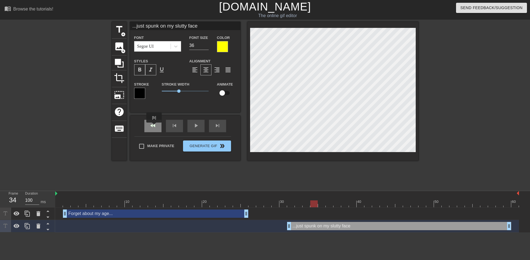
click at [154, 126] on div "fast_rewind" at bounding box center [152, 126] width 17 height 12
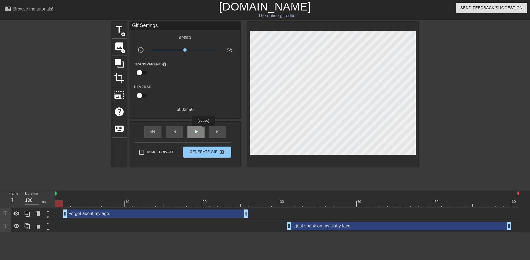
click at [203, 130] on div "play_arrow" at bounding box center [195, 132] width 17 height 12
click at [203, 130] on div "pause" at bounding box center [195, 132] width 17 height 12
click at [203, 210] on div "Forget about my age... drag_handle drag_handle" at bounding box center [155, 213] width 185 height 8
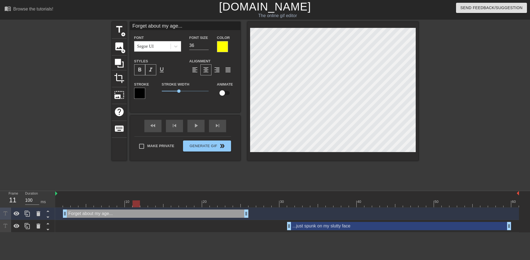
click at [323, 228] on div "...just spunk on my slutty face drag_handle drag_handle" at bounding box center [399, 226] width 224 height 8
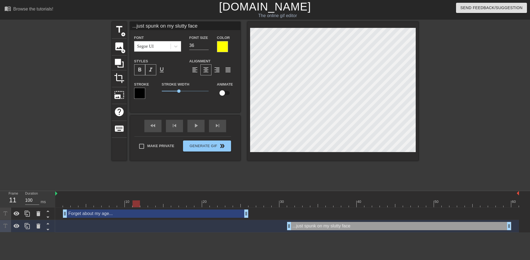
click at [219, 214] on div "Forget about my age... drag_handle drag_handle" at bounding box center [155, 213] width 185 height 8
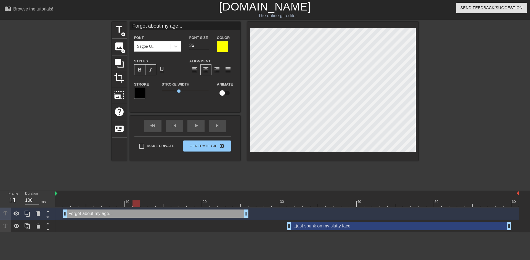
click at [312, 226] on div "...just spunk on my slutty face drag_handle drag_handle" at bounding box center [399, 226] width 224 height 8
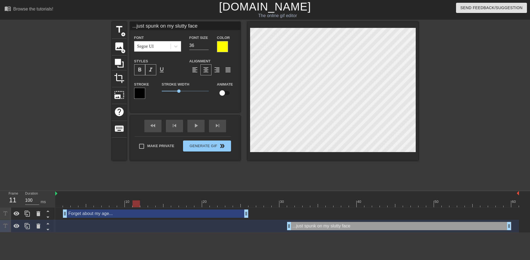
click at [212, 216] on div "Forget about my age... drag_handle drag_handle" at bounding box center [155, 213] width 185 height 8
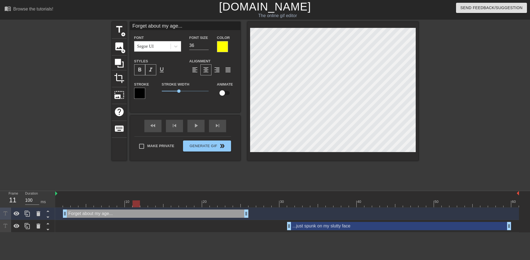
click at [327, 222] on div "...just spunk on my slutty face drag_handle drag_handle" at bounding box center [399, 226] width 224 height 8
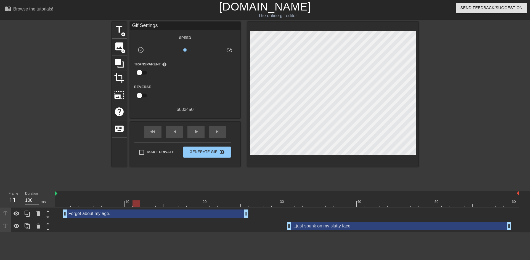
click at [163, 123] on div "fast_rewind skip_previous play_arrow skip_next" at bounding box center [185, 132] width 90 height 21
click at [156, 132] on span "fast_rewind" at bounding box center [153, 131] width 7 height 7
click at [208, 134] on div "fast_rewind skip_previous play_arrow skip_next" at bounding box center [185, 132] width 90 height 21
click at [203, 135] on div "play_arrow" at bounding box center [195, 132] width 17 height 12
click at [203, 135] on div "pause" at bounding box center [195, 132] width 17 height 12
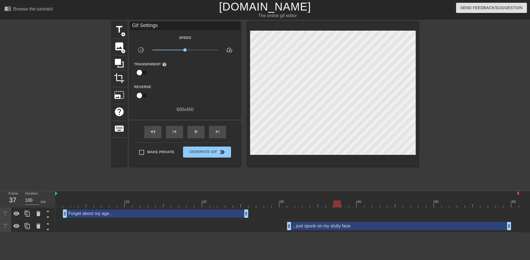
click at [188, 215] on div "Forget about my age... drag_handle drag_handle" at bounding box center [155, 213] width 185 height 8
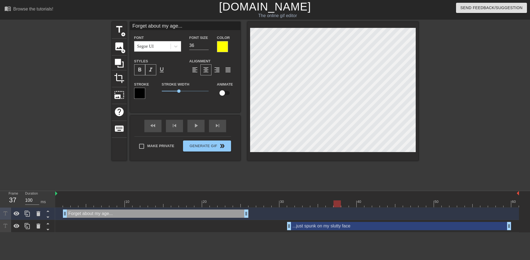
click at [169, 199] on div at bounding box center [167, 200] width 8 height 7
click at [442, 148] on div at bounding box center [466, 105] width 83 height 166
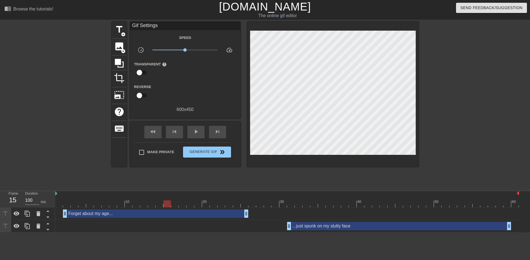
click at [521, 130] on div "title add_circle image add_circle crop photo_size_select_large help keyboard Gi…" at bounding box center [265, 105] width 530 height 166
click at [158, 135] on div "fast_rewind" at bounding box center [152, 132] width 17 height 12
click at [202, 136] on div "play_arrow" at bounding box center [195, 132] width 17 height 12
click at [202, 136] on div "pause" at bounding box center [195, 132] width 17 height 12
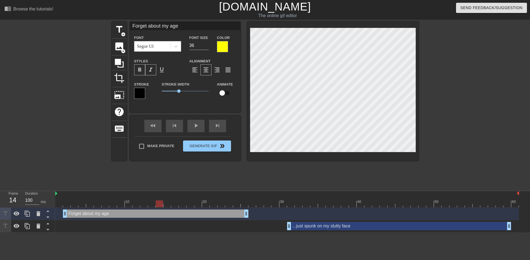
scroll to position [2, 15]
click at [470, 143] on div at bounding box center [466, 105] width 83 height 166
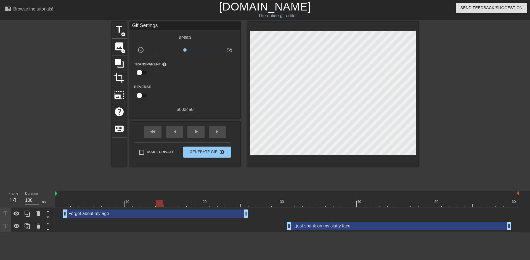
click at [339, 224] on div "...just spunk on my slutty face drag_handle drag_handle" at bounding box center [399, 226] width 224 height 8
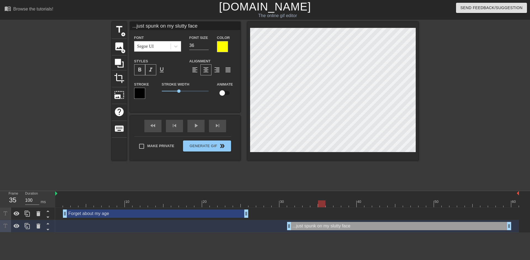
drag, startPoint x: 254, startPoint y: 199, endPoint x: 325, endPoint y: 200, distance: 71.8
click at [325, 200] on div "10 20 30 40 50 60" at bounding box center [287, 199] width 464 height 16
click at [268, 138] on html "menu_book Browse the tutorials! [DOMAIN_NAME] The online gif editor Send Feedba…" at bounding box center [265, 116] width 530 height 232
click at [249, 139] on div at bounding box center [332, 91] width 171 height 139
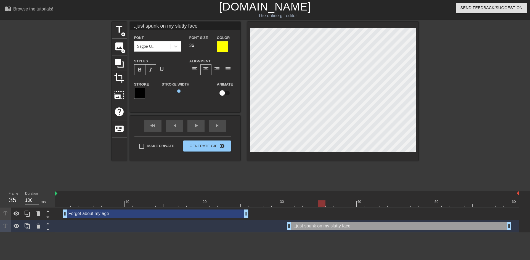
click at [506, 147] on div at bounding box center [466, 105] width 83 height 166
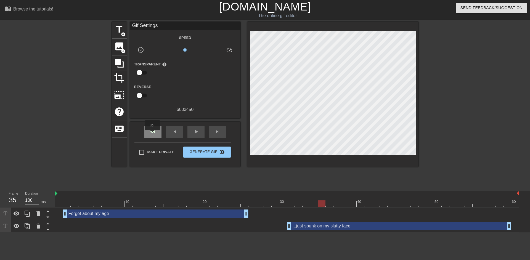
click at [153, 134] on span "fast_rewind" at bounding box center [153, 131] width 7 height 7
click at [185, 130] on div "fast_rewind skip_previous play_arrow skip_next" at bounding box center [185, 132] width 90 height 21
click at [190, 130] on div "play_arrow" at bounding box center [195, 132] width 17 height 12
click at [202, 132] on div "pause" at bounding box center [195, 132] width 17 height 12
click at [235, 201] on div at bounding box center [287, 203] width 464 height 7
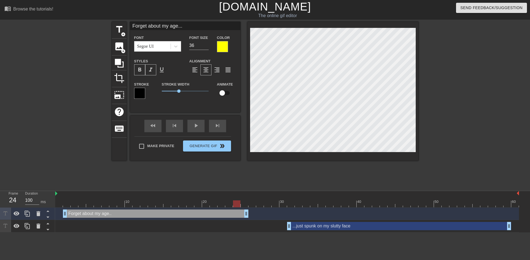
scroll to position [2, 16]
click at [354, 224] on div "...just spunk on my slutty face drag_handle drag_handle" at bounding box center [399, 226] width 224 height 8
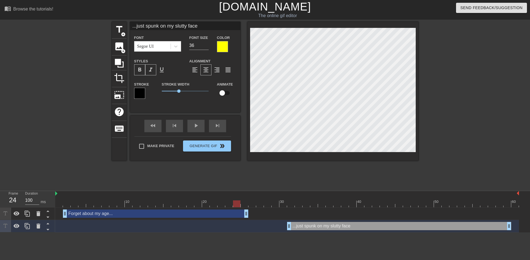
click at [309, 205] on div at bounding box center [287, 203] width 464 height 7
click at [234, 139] on div "title add_circle image add_circle crop photo_size_select_large help keyboard ..…" at bounding box center [265, 91] width 307 height 139
click at [463, 136] on div at bounding box center [466, 105] width 83 height 166
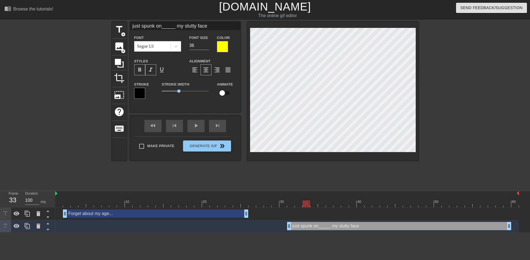
click at [376, 183] on div "title add_circle image add_circle crop photo_size_select_large help keyboard ju…" at bounding box center [265, 105] width 307 height 166
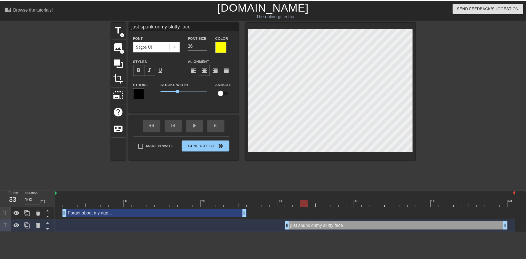
scroll to position [2, 11]
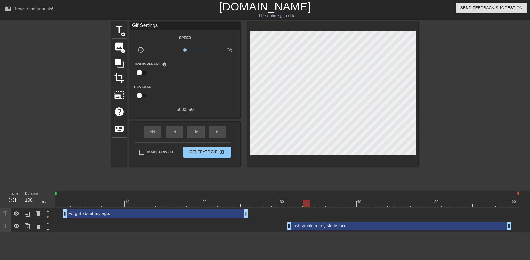
click at [482, 142] on div at bounding box center [466, 105] width 83 height 166
click at [152, 131] on span "fast_rewind" at bounding box center [153, 131] width 7 height 7
click at [189, 132] on div "play_arrow" at bounding box center [195, 132] width 17 height 12
click at [193, 132] on span "pause" at bounding box center [196, 131] width 7 height 7
click at [190, 216] on div "Forget about my age... drag_handle drag_handle" at bounding box center [155, 213] width 185 height 8
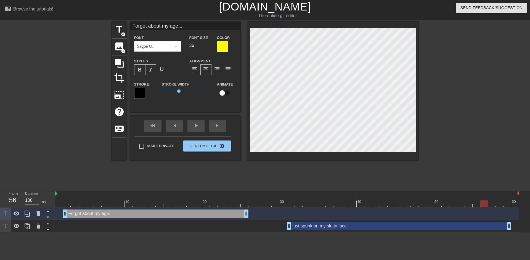
click at [355, 225] on div "just spunk on my slutty face drag_handle drag_handle" at bounding box center [399, 226] width 224 height 8
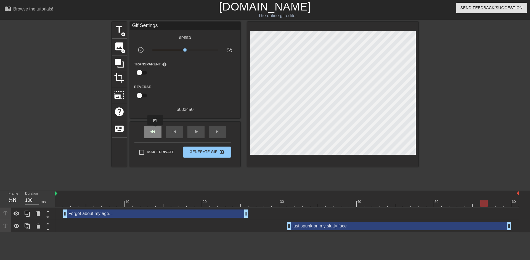
click at [155, 129] on div "fast_rewind" at bounding box center [152, 132] width 17 height 12
click at [199, 129] on div "play_arrow" at bounding box center [195, 132] width 17 height 12
click at [198, 133] on span "pause" at bounding box center [196, 131] width 7 height 7
click at [192, 215] on div "Forget about my age... drag_handle drag_handle" at bounding box center [155, 213] width 185 height 8
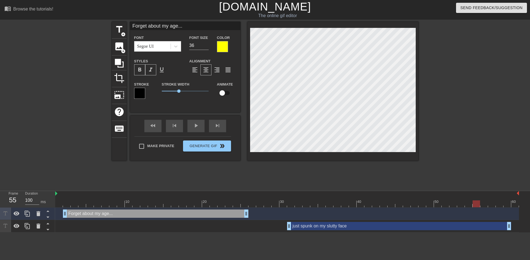
click at [346, 227] on div "just spunk on my slutty face drag_handle drag_handle" at bounding box center [399, 226] width 224 height 8
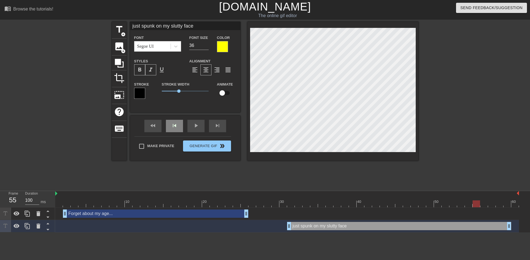
drag, startPoint x: 158, startPoint y: 126, endPoint x: 166, endPoint y: 128, distance: 8.1
click at [158, 126] on div "fast_rewind" at bounding box center [152, 126] width 17 height 12
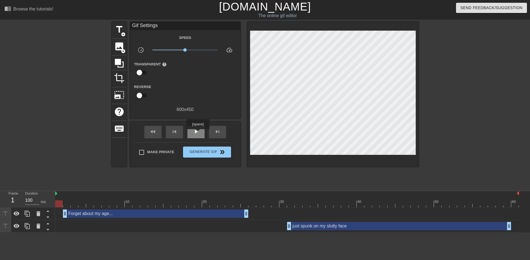
click at [199, 134] on span "play_arrow" at bounding box center [196, 131] width 7 height 7
click at [199, 134] on span "pause" at bounding box center [196, 131] width 7 height 7
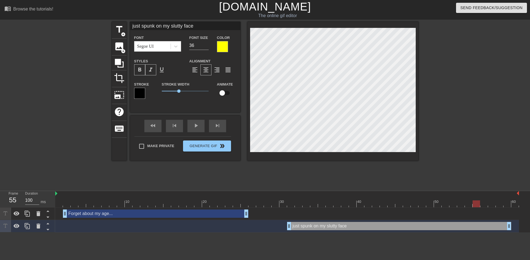
click at [198, 212] on div "Forget about my age... drag_handle drag_handle" at bounding box center [155, 213] width 185 height 8
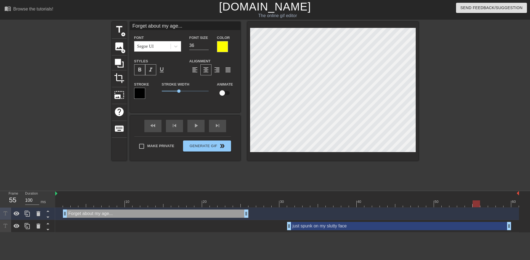
click at [212, 198] on div at bounding box center [214, 200] width 8 height 7
click at [320, 227] on div "just spunk on my slutty face drag_handle drag_handle" at bounding box center [399, 226] width 224 height 8
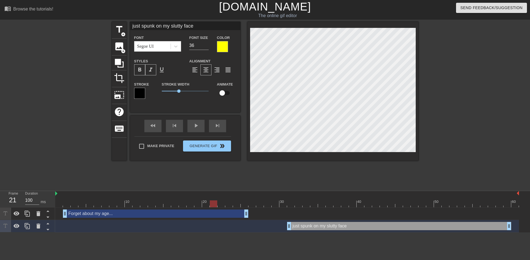
click at [189, 211] on div "Forget about my age... drag_handle drag_handle" at bounding box center [155, 213] width 185 height 8
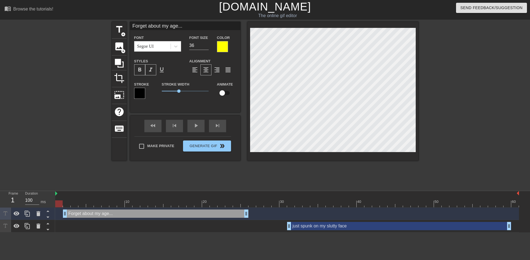
drag, startPoint x: 116, startPoint y: 206, endPoint x: 47, endPoint y: 203, distance: 69.9
click at [47, 203] on div "Frame 1 Duration 100 ms 10 20 30 40 50 60 Forget about my age... drag_handle dr…" at bounding box center [265, 211] width 530 height 41
click at [194, 125] on div "fast_rewind skip_previous play_arrow skip_next" at bounding box center [185, 126] width 90 height 21
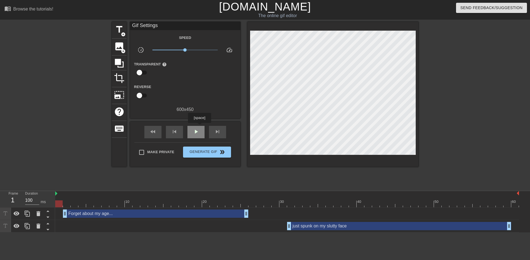
click at [199, 127] on div "play_arrow" at bounding box center [195, 132] width 17 height 12
click at [199, 128] on div "pause" at bounding box center [195, 132] width 17 height 12
click at [161, 213] on div "Forget about my age... drag_handle drag_handle" at bounding box center [155, 213] width 185 height 8
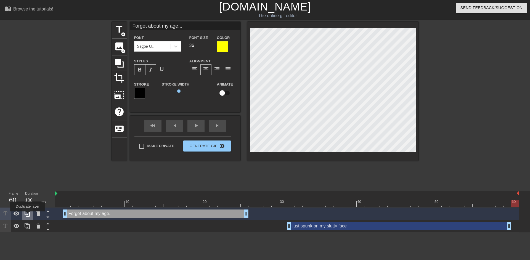
click at [28, 215] on icon at bounding box center [27, 214] width 5 height 6
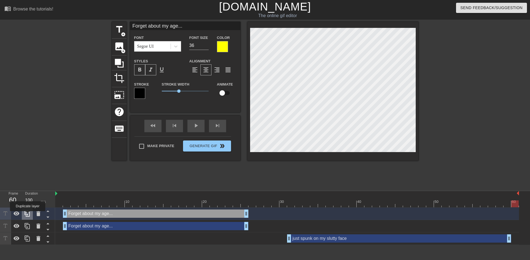
click at [28, 214] on icon at bounding box center [27, 213] width 7 height 7
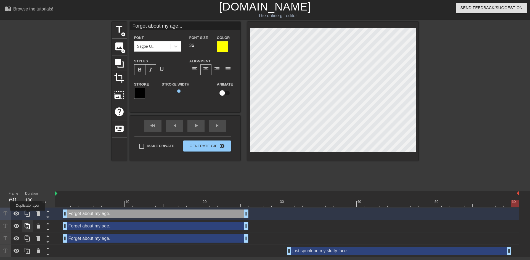
click at [28, 214] on icon at bounding box center [27, 213] width 7 height 7
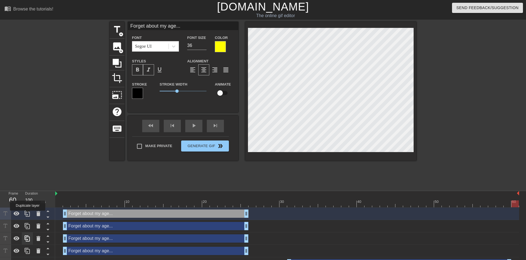
click at [28, 214] on icon at bounding box center [27, 213] width 7 height 7
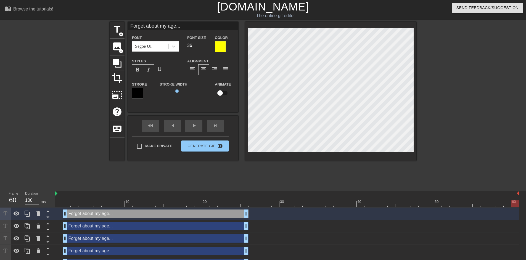
scroll to position [23, 0]
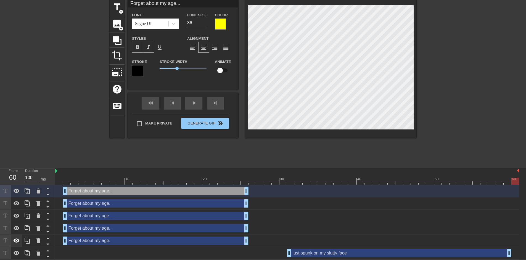
click at [15, 240] on icon at bounding box center [17, 240] width 6 height 4
click at [310, 251] on div "just spunk on my slutty face drag_handle drag_handle" at bounding box center [399, 253] width 224 height 8
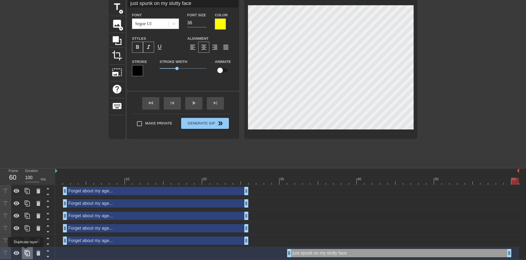
click at [26, 251] on icon at bounding box center [27, 253] width 5 height 6
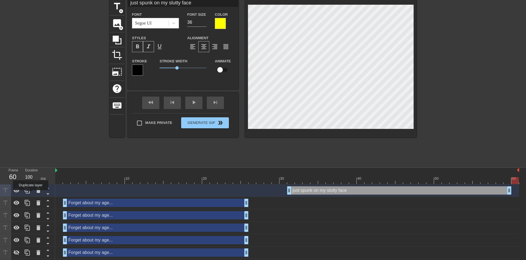
click at [30, 194] on div at bounding box center [27, 190] width 11 height 12
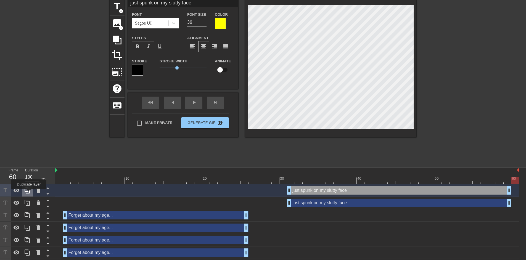
click at [29, 193] on icon at bounding box center [27, 190] width 5 height 6
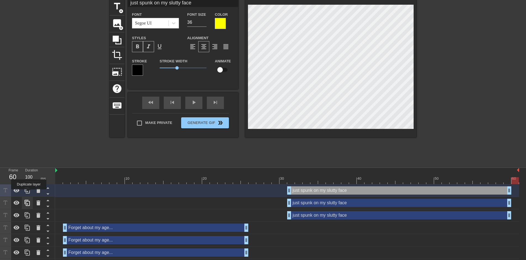
click at [29, 193] on icon at bounding box center [27, 190] width 5 height 6
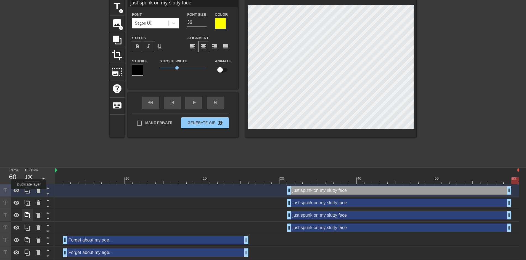
click at [29, 193] on icon at bounding box center [27, 190] width 5 height 6
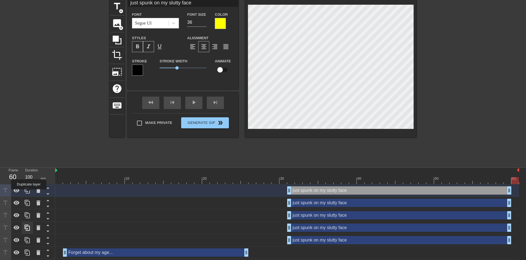
click at [29, 193] on icon at bounding box center [27, 190] width 5 height 6
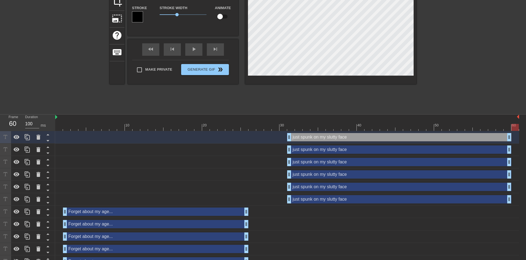
scroll to position [98, 0]
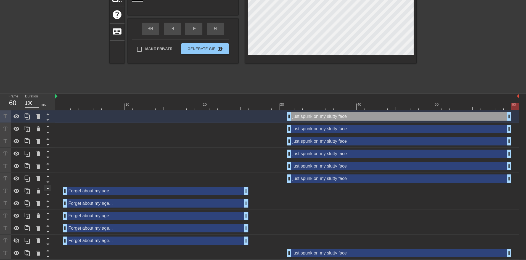
click at [47, 189] on icon at bounding box center [47, 188] width 3 height 1
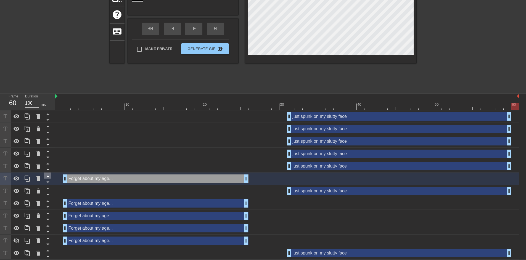
click at [47, 177] on icon at bounding box center [47, 175] width 7 height 7
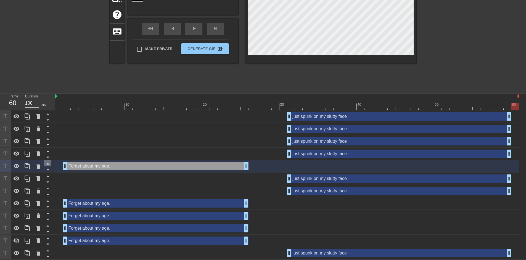
click at [48, 162] on icon at bounding box center [47, 163] width 7 height 7
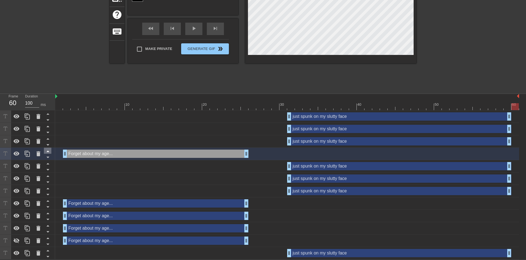
click at [49, 150] on icon at bounding box center [47, 151] width 7 height 7
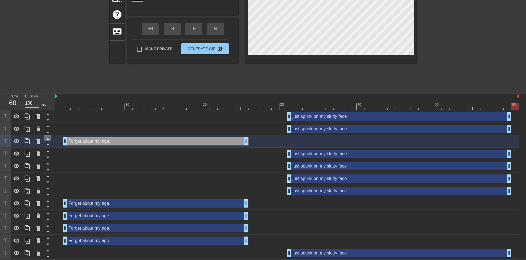
click at [49, 138] on icon at bounding box center [47, 138] width 7 height 7
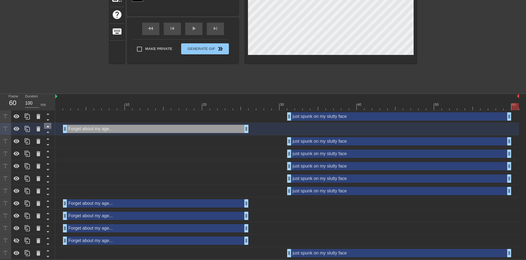
click at [49, 126] on icon at bounding box center [47, 126] width 7 height 7
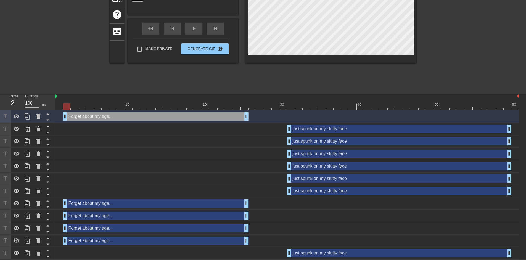
drag, startPoint x: 94, startPoint y: 205, endPoint x: 92, endPoint y: 148, distance: 56.3
click at [92, 148] on div "Forget about my age... drag_handle drag_handle just spunk on my slutty face dra…" at bounding box center [290, 184] width 471 height 149
click at [50, 203] on icon at bounding box center [47, 206] width 7 height 7
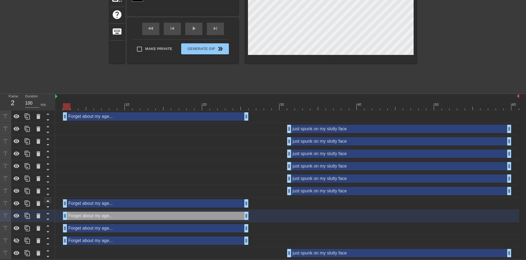
click at [48, 201] on icon at bounding box center [47, 200] width 3 height 1
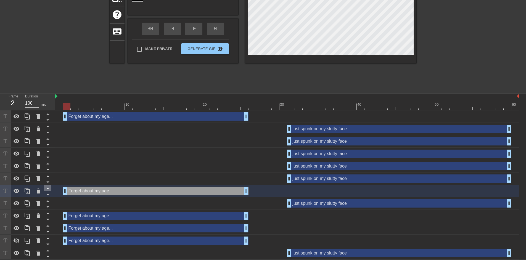
click at [48, 201] on icon at bounding box center [47, 200] width 3 height 1
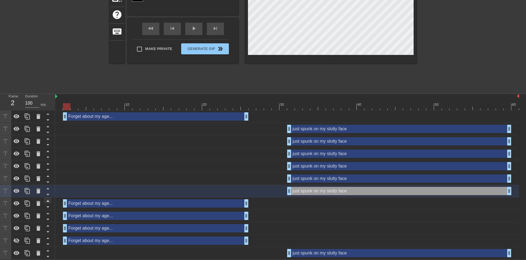
click at [47, 202] on icon at bounding box center [47, 200] width 7 height 7
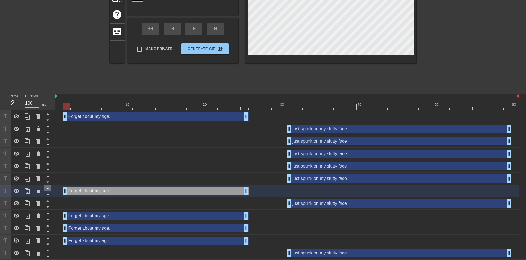
click at [48, 189] on icon at bounding box center [47, 188] width 7 height 7
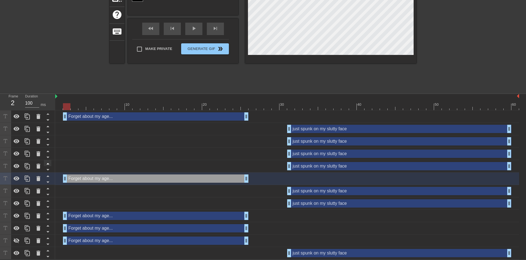
click at [48, 177] on icon at bounding box center [47, 175] width 7 height 7
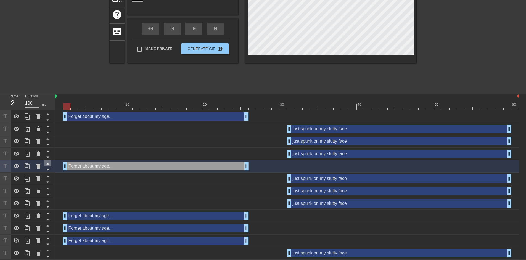
click at [48, 164] on icon at bounding box center [47, 163] width 3 height 1
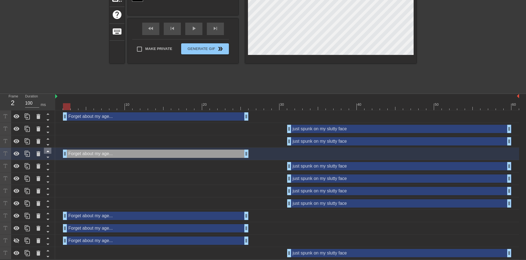
click at [49, 152] on icon at bounding box center [47, 151] width 7 height 7
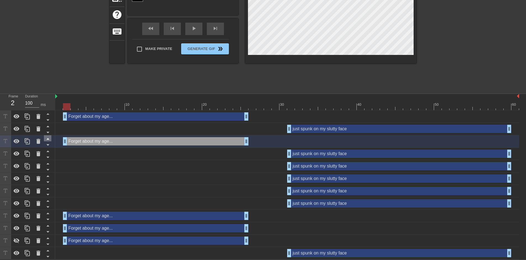
click at [50, 138] on icon at bounding box center [47, 138] width 7 height 7
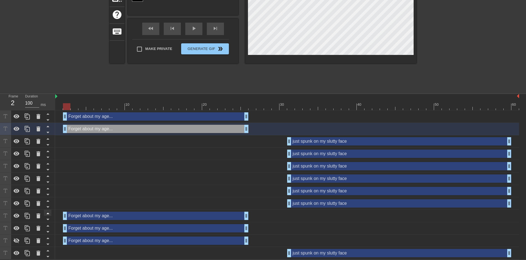
click at [46, 214] on icon at bounding box center [47, 213] width 7 height 7
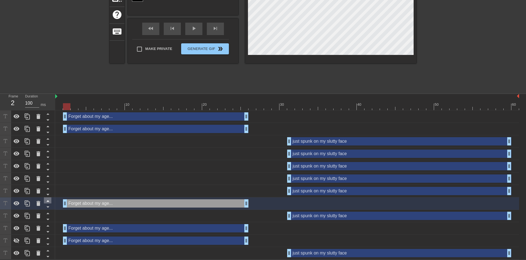
click at [48, 201] on icon at bounding box center [47, 200] width 3 height 1
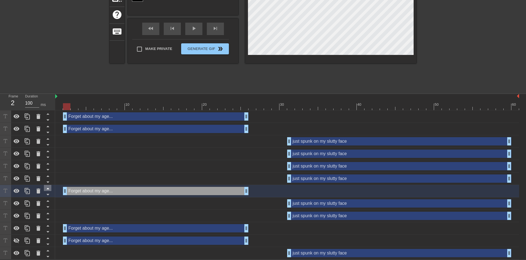
click at [49, 187] on icon at bounding box center [47, 188] width 7 height 7
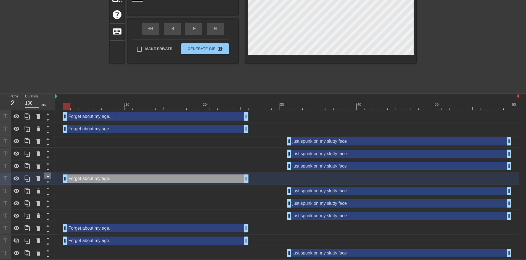
click at [50, 176] on icon at bounding box center [47, 175] width 7 height 7
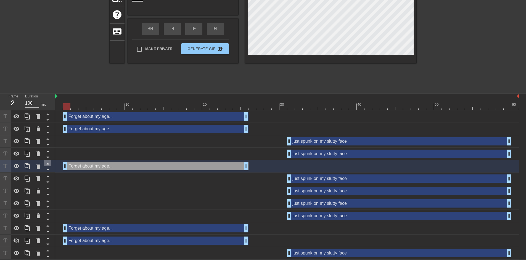
click at [49, 163] on icon at bounding box center [47, 163] width 7 height 7
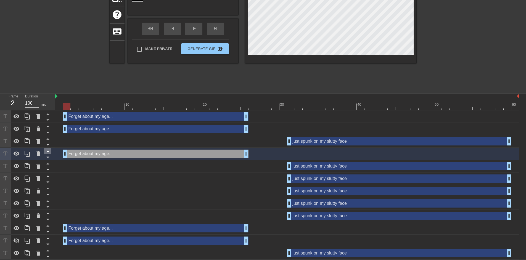
click at [49, 152] on icon at bounding box center [47, 151] width 7 height 7
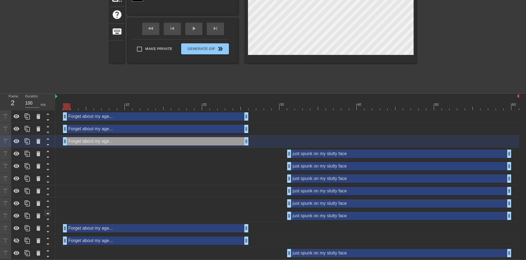
click at [46, 226] on icon at bounding box center [47, 225] width 7 height 7
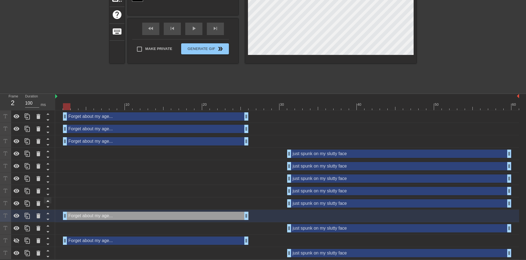
click at [47, 213] on icon at bounding box center [47, 213] width 7 height 7
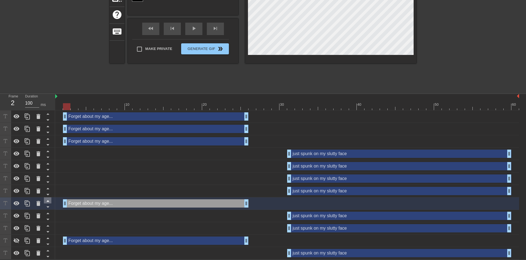
click at [49, 200] on icon at bounding box center [47, 200] width 7 height 7
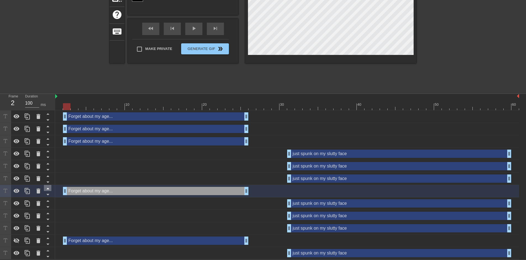
click at [49, 189] on icon at bounding box center [47, 188] width 7 height 7
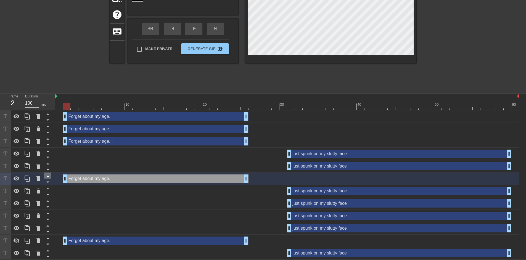
click at [46, 176] on icon at bounding box center [47, 175] width 7 height 7
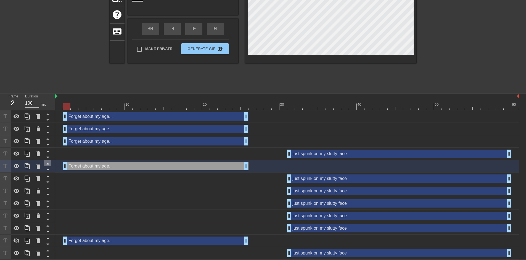
click at [48, 163] on icon at bounding box center [47, 163] width 7 height 7
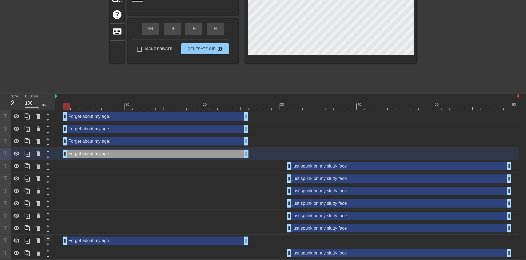
click at [48, 237] on icon at bounding box center [47, 238] width 7 height 7
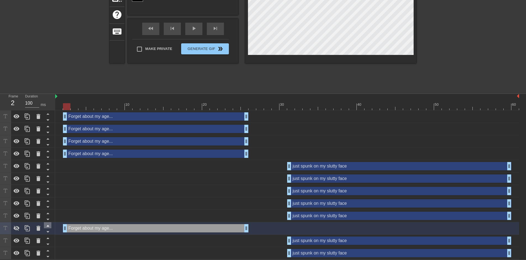
click at [47, 226] on icon at bounding box center [47, 225] width 7 height 7
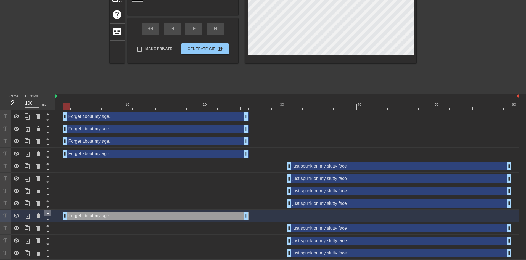
click at [49, 213] on icon at bounding box center [47, 213] width 7 height 7
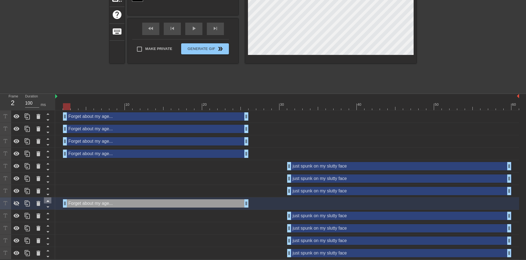
click at [49, 201] on icon at bounding box center [47, 200] width 7 height 7
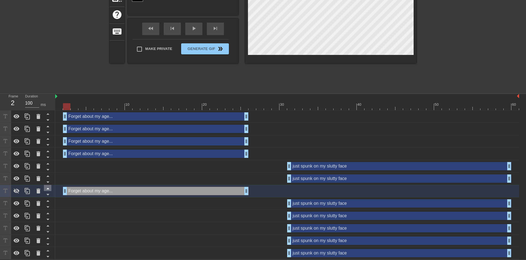
click at [51, 186] on icon at bounding box center [47, 188] width 7 height 7
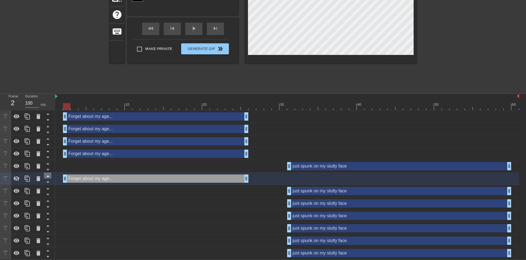
click at [49, 174] on icon at bounding box center [47, 175] width 7 height 7
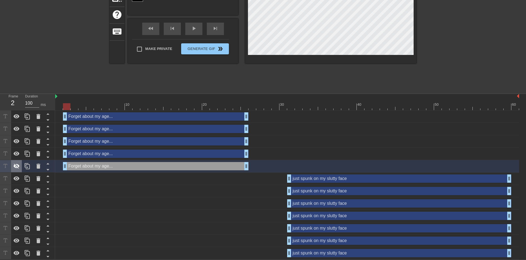
click at [14, 163] on icon at bounding box center [16, 166] width 7 height 7
click at [17, 154] on icon at bounding box center [16, 153] width 7 height 7
click at [17, 140] on icon at bounding box center [16, 141] width 7 height 7
click at [17, 124] on div at bounding box center [16, 129] width 11 height 12
click at [17, 241] on icon at bounding box center [17, 240] width 6 height 4
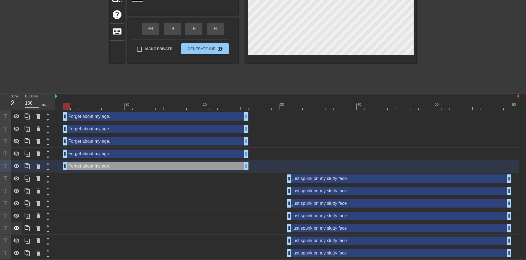
click at [17, 226] on icon at bounding box center [16, 228] width 7 height 7
click at [17, 216] on icon at bounding box center [16, 216] width 7 height 7
click at [17, 204] on icon at bounding box center [16, 203] width 7 height 7
click at [18, 191] on icon at bounding box center [17, 191] width 6 height 4
click at [101, 116] on div "Forget about my age... drag_handle drag_handle" at bounding box center [155, 116] width 185 height 8
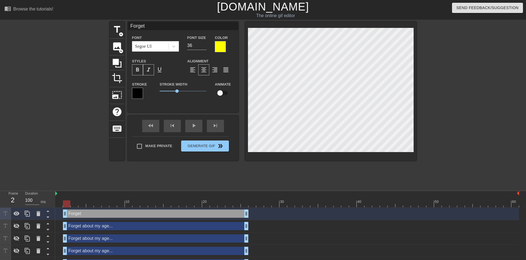
scroll to position [2, 18]
click at [19, 214] on icon at bounding box center [16, 213] width 7 height 7
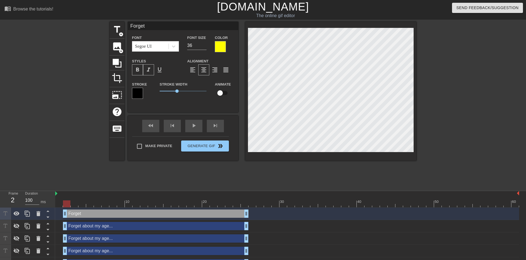
scroll to position [2, 18]
click at [339, 157] on div at bounding box center [330, 91] width 171 height 139
click at [17, 211] on icon at bounding box center [16, 213] width 7 height 7
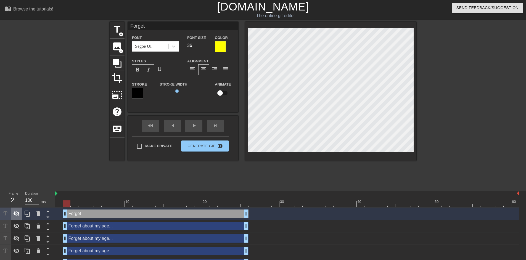
click at [17, 211] on icon at bounding box center [16, 213] width 7 height 7
click at [19, 213] on icon at bounding box center [16, 213] width 7 height 7
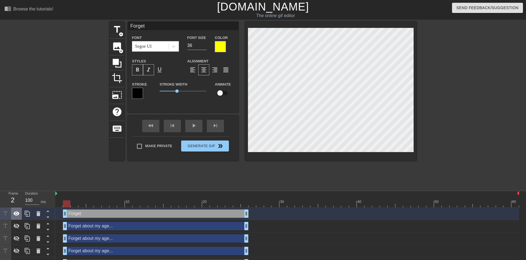
click at [19, 213] on icon at bounding box center [16, 213] width 7 height 7
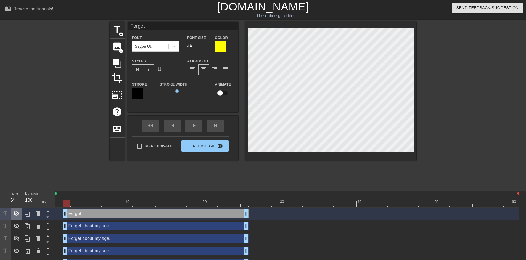
click at [19, 213] on icon at bounding box center [16, 213] width 7 height 7
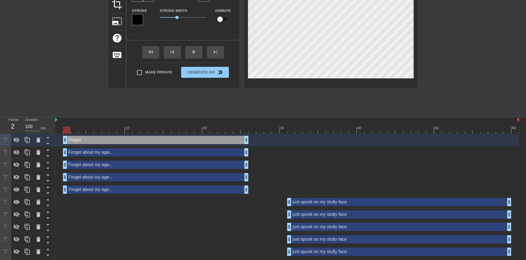
click at [110, 154] on div "Forget about my age... drag_handle drag_handle" at bounding box center [155, 152] width 185 height 8
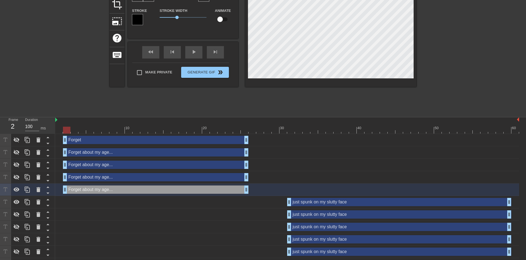
scroll to position [2, 17]
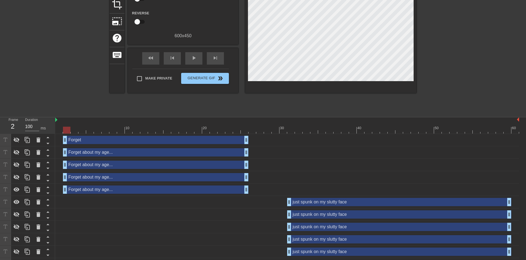
click at [441, 71] on div at bounding box center [464, 31] width 83 height 166
click at [15, 192] on icon at bounding box center [16, 189] width 7 height 7
click at [20, 151] on div at bounding box center [16, 152] width 11 height 12
click at [111, 152] on div "Forget about my age... drag_handle drag_handle" at bounding box center [155, 152] width 185 height 8
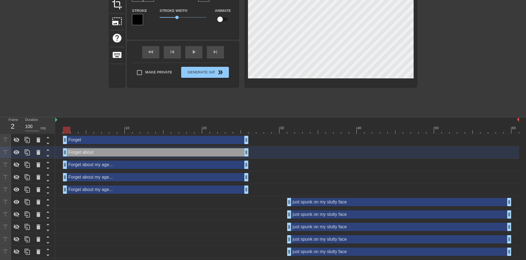
scroll to position [2, 18]
click at [334, 118] on div at bounding box center [287, 120] width 464 height 6
click at [339, 105] on div "title add_circle image add_circle crop photo_size_select_large help keyboard Fo…" at bounding box center [263, 31] width 307 height 166
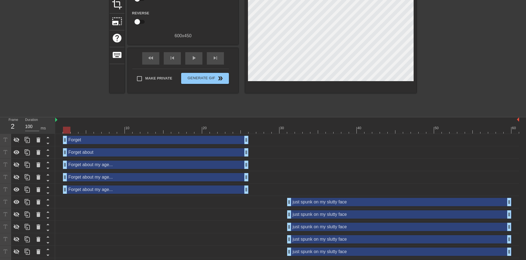
click at [183, 155] on div "Forget about drag_handle drag_handle" at bounding box center [155, 152] width 185 height 8
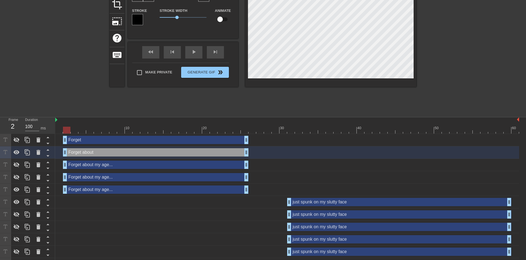
click at [90, 167] on div "Forget about my age... drag_handle drag_handle" at bounding box center [155, 165] width 185 height 8
click at [160, 167] on div "Forget about my age... drag_handle drag_handle" at bounding box center [155, 165] width 185 height 8
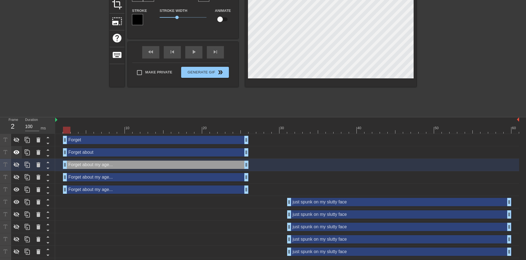
click at [17, 152] on icon at bounding box center [16, 152] width 7 height 7
click at [17, 156] on div at bounding box center [16, 152] width 11 height 12
click at [17, 153] on icon at bounding box center [16, 152] width 7 height 7
click at [17, 164] on icon at bounding box center [17, 164] width 6 height 5
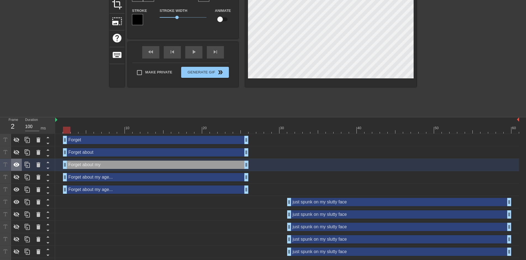
click at [15, 165] on icon at bounding box center [16, 164] width 7 height 7
click at [18, 165] on icon at bounding box center [16, 164] width 7 height 7
click at [110, 179] on div "Forget about my age... drag_handle drag_handle" at bounding box center [155, 177] width 185 height 8
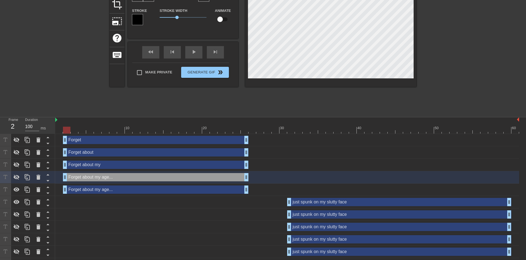
click at [84, 141] on div "Forget drag_handle drag_handle" at bounding box center [155, 140] width 185 height 8
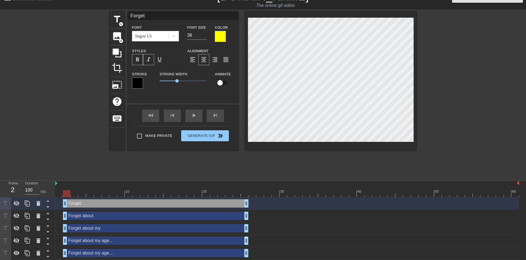
scroll to position [0, 0]
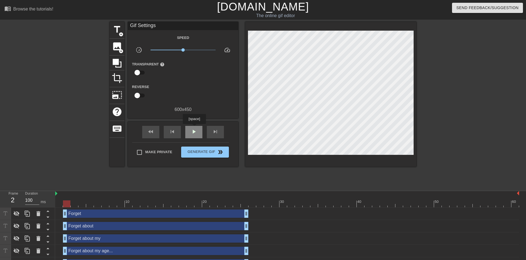
click at [194, 128] on span "play_arrow" at bounding box center [193, 131] width 7 height 7
click at [194, 128] on span "pause" at bounding box center [193, 131] width 7 height 7
click at [194, 128] on span "play_arrow" at bounding box center [193, 131] width 7 height 7
click at [194, 128] on span "pause" at bounding box center [193, 131] width 7 height 7
drag, startPoint x: 212, startPoint y: 203, endPoint x: 163, endPoint y: 203, distance: 49.7
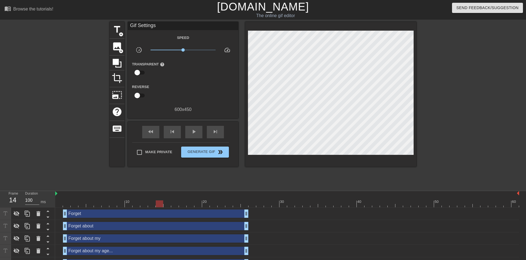
click at [163, 203] on div at bounding box center [159, 203] width 7 height 7
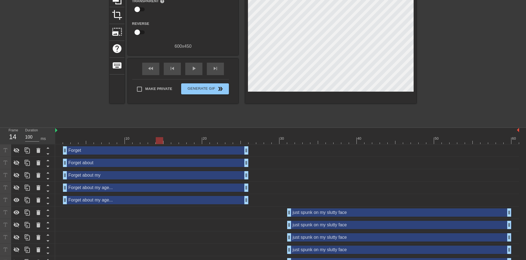
scroll to position [74, 0]
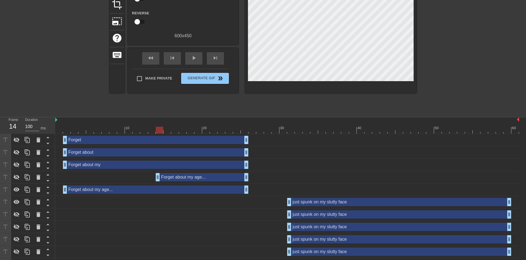
drag, startPoint x: 66, startPoint y: 177, endPoint x: 159, endPoint y: 176, distance: 92.7
drag, startPoint x: 67, startPoint y: 166, endPoint x: 144, endPoint y: 166, distance: 77.0
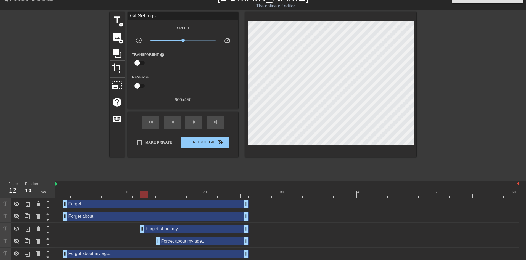
scroll to position [0, 0]
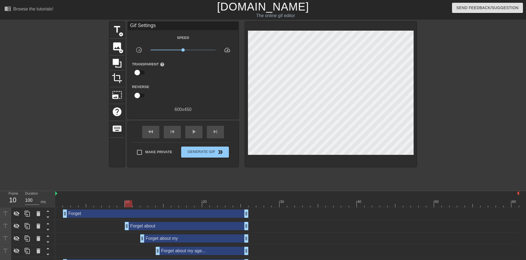
drag, startPoint x: 66, startPoint y: 224, endPoint x: 125, endPoint y: 226, distance: 59.1
drag, startPoint x: 65, startPoint y: 214, endPoint x: 86, endPoint y: 215, distance: 21.3
click at [86, 215] on div "Forget drag_handle drag_handle" at bounding box center [287, 213] width 464 height 8
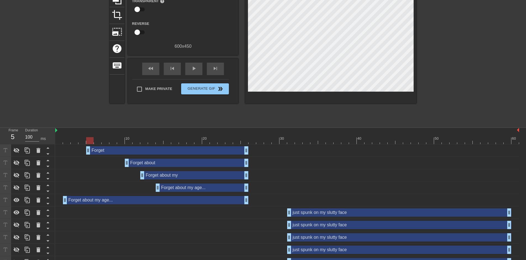
scroll to position [74, 0]
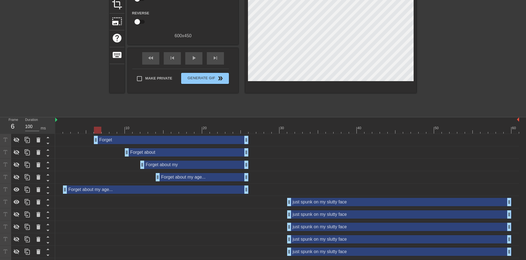
drag, startPoint x: 89, startPoint y: 141, endPoint x: 96, endPoint y: 142, distance: 6.9
drag, startPoint x: 66, startPoint y: 186, endPoint x: 98, endPoint y: 185, distance: 32.6
click at [148, 61] on span "fast_rewind" at bounding box center [150, 58] width 7 height 7
click at [18, 176] on icon at bounding box center [16, 177] width 7 height 7
click at [18, 163] on icon at bounding box center [16, 164] width 7 height 7
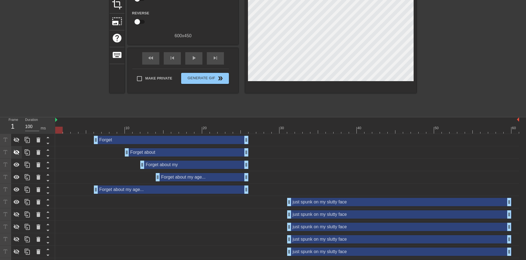
click at [15, 154] on icon at bounding box center [17, 152] width 6 height 5
click at [16, 141] on icon at bounding box center [17, 139] width 6 height 5
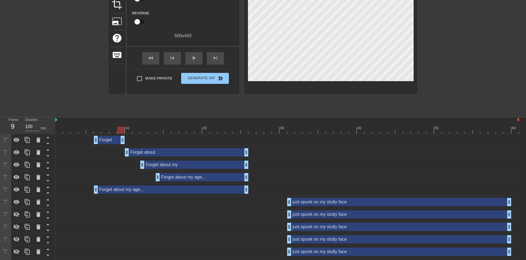
drag, startPoint x: 246, startPoint y: 142, endPoint x: 126, endPoint y: 141, distance: 120.6
click at [126, 141] on div "Forget drag_handle drag_handle" at bounding box center [287, 140] width 464 height 8
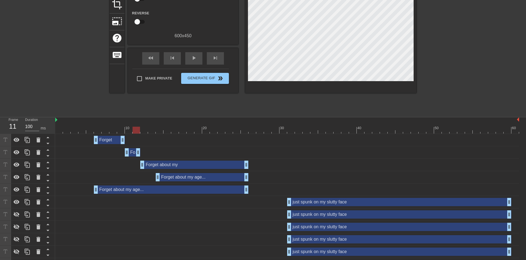
drag, startPoint x: 246, startPoint y: 153, endPoint x: 139, endPoint y: 155, distance: 106.3
drag, startPoint x: 248, startPoint y: 166, endPoint x: 155, endPoint y: 166, distance: 92.7
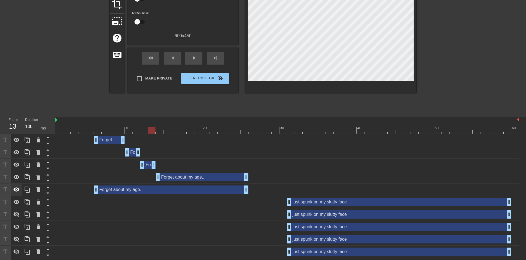
click at [12, 188] on div at bounding box center [16, 190] width 11 height 12
drag, startPoint x: 67, startPoint y: 129, endPoint x: 50, endPoint y: 130, distance: 17.1
click at [50, 130] on div "Frame 2 Duration 100 ms 10 20 30 40 50 60 Forget drag_handle drag_handle Forget…" at bounding box center [263, 200] width 526 height 166
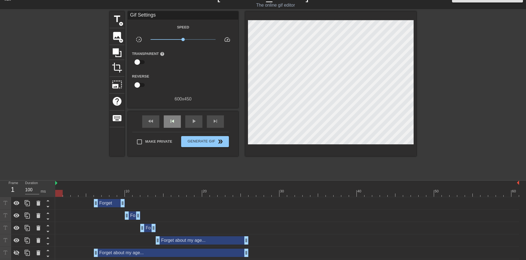
scroll to position [0, 0]
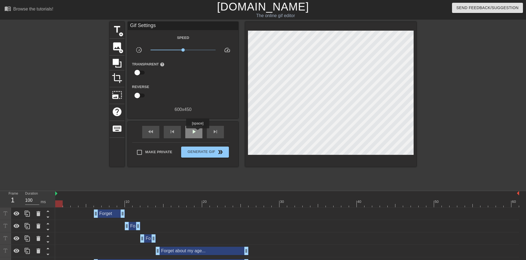
click at [197, 132] on div "play_arrow" at bounding box center [193, 132] width 17 height 12
click at [194, 132] on span "pause" at bounding box center [193, 131] width 7 height 7
drag, startPoint x: 210, startPoint y: 203, endPoint x: 54, endPoint y: 191, distance: 156.5
click at [190, 134] on div "play_arrow" at bounding box center [193, 132] width 17 height 12
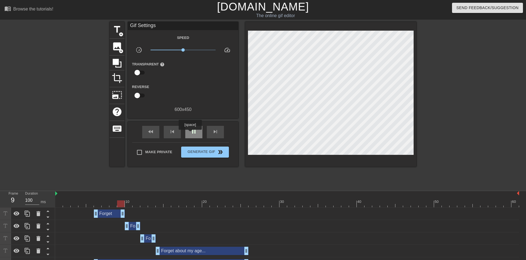
click at [190, 134] on div "pause" at bounding box center [193, 132] width 17 height 12
drag, startPoint x: 95, startPoint y: 215, endPoint x: 80, endPoint y: 215, distance: 15.5
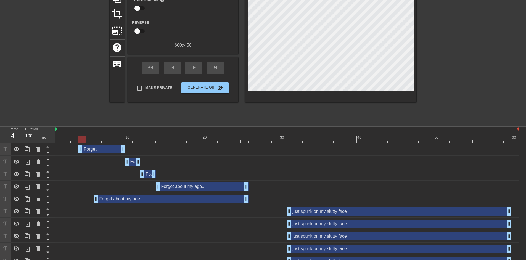
scroll to position [74, 0]
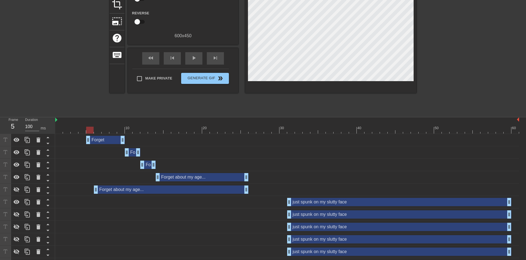
drag, startPoint x: 81, startPoint y: 139, endPoint x: 89, endPoint y: 140, distance: 8.6
drag, startPoint x: 95, startPoint y: 191, endPoint x: 91, endPoint y: 191, distance: 5.0
click at [147, 56] on div "fast_rewind" at bounding box center [150, 58] width 17 height 12
click at [192, 59] on span "play_arrow" at bounding box center [193, 58] width 7 height 7
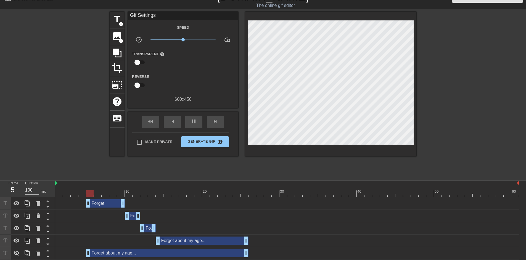
scroll to position [0, 0]
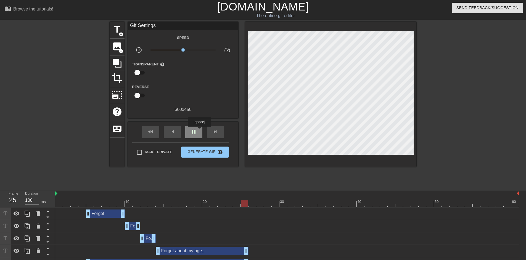
click at [199, 131] on div "pause" at bounding box center [193, 132] width 17 height 12
drag, startPoint x: 251, startPoint y: 204, endPoint x: 54, endPoint y: 197, distance: 196.9
click at [192, 136] on div "play_arrow" at bounding box center [193, 132] width 17 height 12
click at [192, 136] on div "pause" at bounding box center [193, 132] width 17 height 12
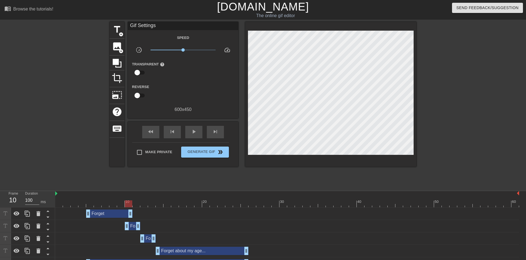
drag, startPoint x: 124, startPoint y: 212, endPoint x: 129, endPoint y: 212, distance: 5.8
drag, startPoint x: 127, startPoint y: 226, endPoint x: 132, endPoint y: 226, distance: 4.4
click at [132, 226] on div "Forget about drag_handle drag_handle" at bounding box center [287, 226] width 464 height 8
drag, startPoint x: 138, startPoint y: 225, endPoint x: 143, endPoint y: 226, distance: 5.0
drag, startPoint x: 143, startPoint y: 238, endPoint x: 148, endPoint y: 238, distance: 5.0
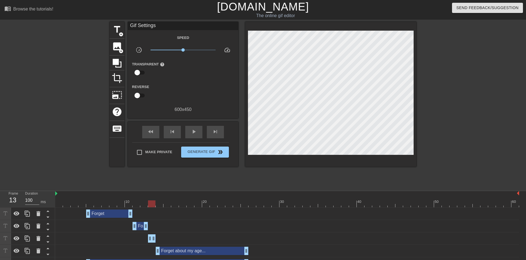
click at [148, 238] on div "Forget about my drag_handle drag_handle" at bounding box center [287, 238] width 464 height 8
drag, startPoint x: 154, startPoint y: 238, endPoint x: 161, endPoint y: 238, distance: 7.2
click at [155, 135] on div "fast_rewind" at bounding box center [150, 132] width 17 height 12
click at [203, 136] on div "fast_rewind skip_previous play_arrow skip_next" at bounding box center [183, 132] width 90 height 21
click at [195, 135] on div "play_arrow" at bounding box center [193, 132] width 17 height 12
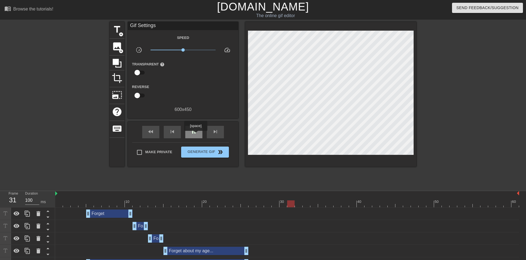
click at [195, 135] on div "pause" at bounding box center [193, 132] width 17 height 12
click at [148, 134] on span "fast_rewind" at bounding box center [150, 131] width 7 height 7
click at [193, 133] on span "play_arrow" at bounding box center [193, 131] width 7 height 7
click at [193, 133] on span "pause" at bounding box center [193, 131] width 7 height 7
drag, startPoint x: 88, startPoint y: 213, endPoint x: 96, endPoint y: 213, distance: 8.3
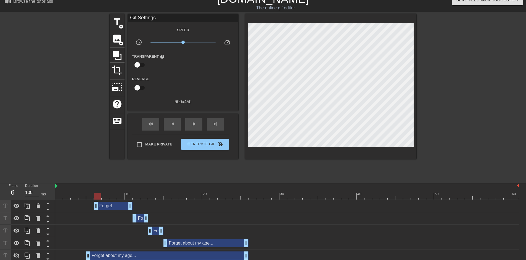
scroll to position [74, 0]
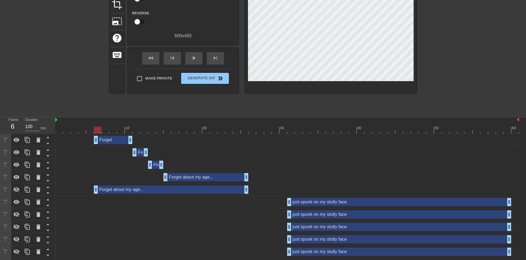
drag, startPoint x: 88, startPoint y: 189, endPoint x: 98, endPoint y: 189, distance: 9.4
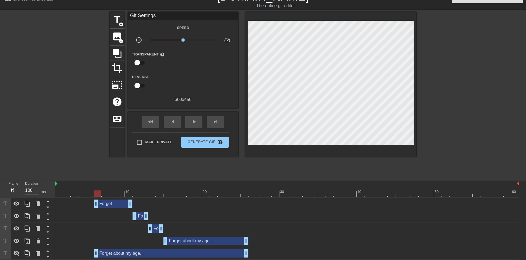
scroll to position [0, 0]
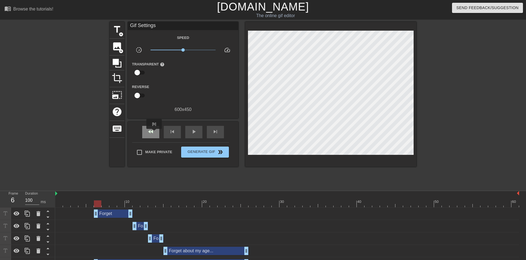
click at [154, 133] on div "fast_rewind" at bounding box center [150, 132] width 17 height 12
click at [196, 133] on span "play_arrow" at bounding box center [193, 131] width 7 height 7
click at [196, 133] on span "pause" at bounding box center [193, 131] width 7 height 7
click at [150, 133] on span "fast_rewind" at bounding box center [150, 131] width 7 height 7
click at [192, 132] on span "play_arrow" at bounding box center [193, 131] width 7 height 7
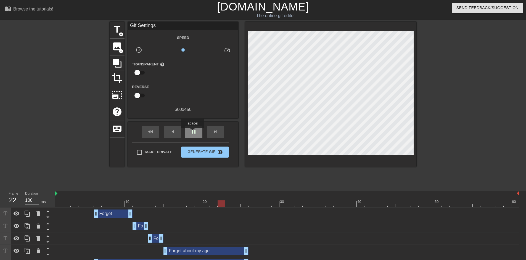
click at [192, 132] on span "pause" at bounding box center [193, 131] width 7 height 7
drag, startPoint x: 219, startPoint y: 205, endPoint x: 293, endPoint y: 208, distance: 74.0
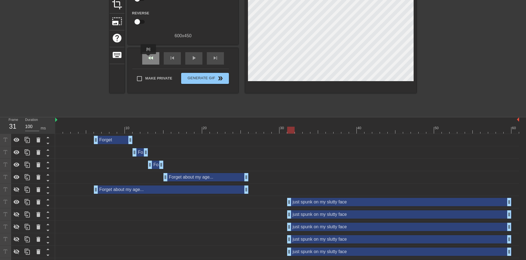
click at [148, 58] on span "fast_rewind" at bounding box center [150, 58] width 7 height 7
click at [189, 59] on div "play_arrow" at bounding box center [193, 58] width 17 height 12
click at [189, 59] on div "pause" at bounding box center [193, 58] width 17 height 12
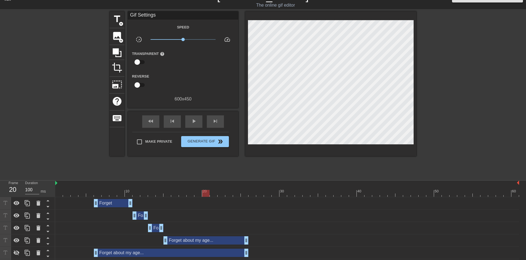
scroll to position [0, 0]
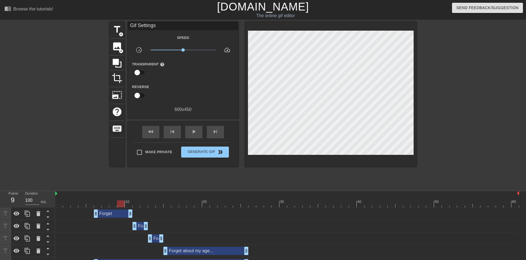
drag, startPoint x: 97, startPoint y: 203, endPoint x: 120, endPoint y: 205, distance: 23.3
click at [120, 205] on div at bounding box center [120, 203] width 7 height 7
drag, startPoint x: 134, startPoint y: 226, endPoint x: 121, endPoint y: 226, distance: 13.2
drag, startPoint x: 130, startPoint y: 214, endPoint x: 116, endPoint y: 214, distance: 14.1
drag, startPoint x: 146, startPoint y: 225, endPoint x: 141, endPoint y: 225, distance: 5.2
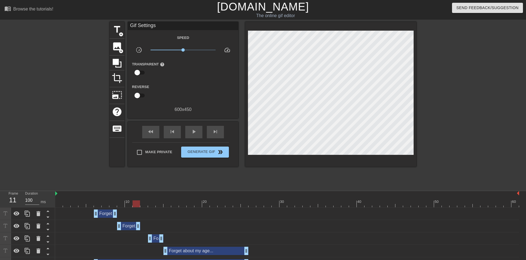
click at [141, 225] on div "Forget about drag_handle drag_handle" at bounding box center [287, 226] width 464 height 8
drag, startPoint x: 149, startPoint y: 237, endPoint x: 144, endPoint y: 237, distance: 5.5
drag, startPoint x: 100, startPoint y: 201, endPoint x: 78, endPoint y: 201, distance: 21.5
click at [78, 201] on div at bounding box center [287, 203] width 464 height 7
click at [192, 138] on div "fast_rewind skip_previous play_arrow skip_next" at bounding box center [183, 132] width 90 height 21
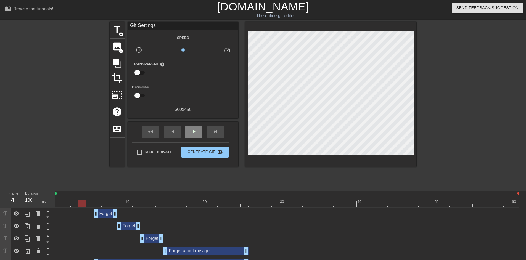
click at [193, 136] on div "play_arrow" at bounding box center [193, 132] width 17 height 12
click at [193, 135] on div "pause" at bounding box center [193, 132] width 17 height 12
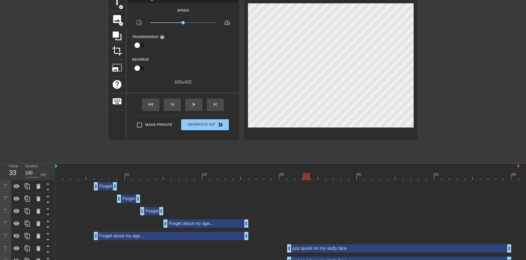
scroll to position [74, 0]
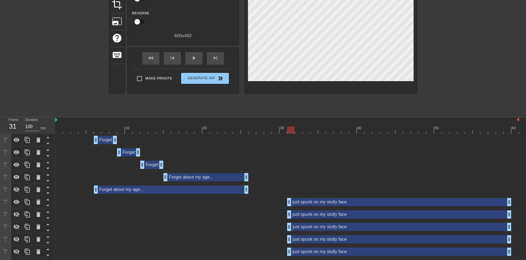
drag, startPoint x: 300, startPoint y: 131, endPoint x: 291, endPoint y: 132, distance: 8.9
click at [291, 132] on div at bounding box center [290, 130] width 7 height 7
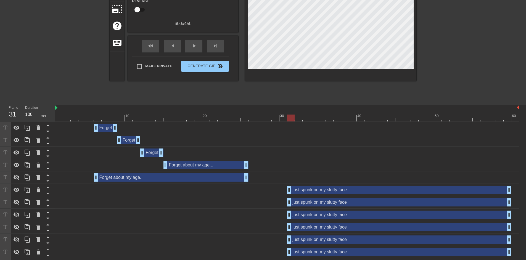
scroll to position [98, 0]
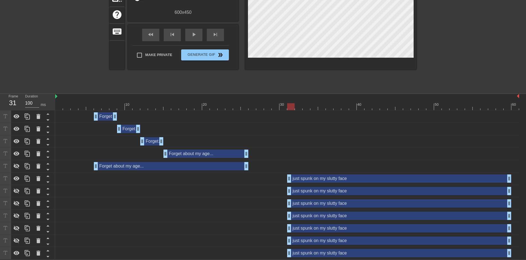
click at [329, 180] on div "just spunk on my slutty face drag_handle drag_handle" at bounding box center [399, 178] width 224 height 8
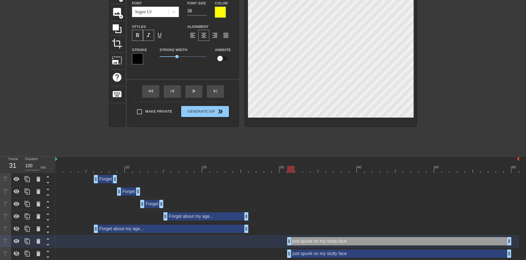
scroll to position [24, 0]
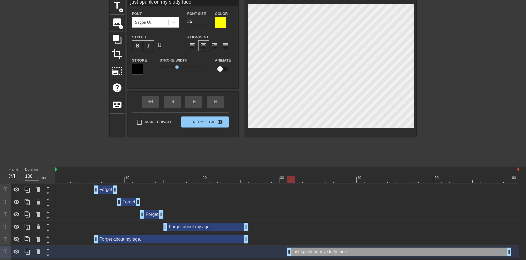
click at [429, 113] on div "title add_circle image add_circle crop photo_size_select_large help keyboard ju…" at bounding box center [263, 81] width 526 height 166
click at [445, 143] on div at bounding box center [464, 81] width 83 height 166
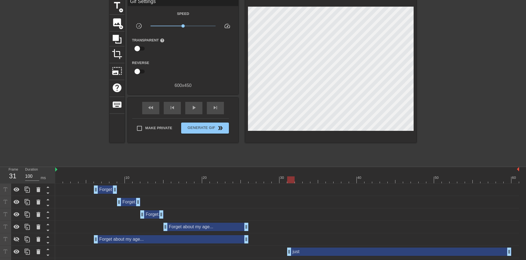
click at [302, 252] on div "just drag_handle drag_handle" at bounding box center [399, 252] width 224 height 8
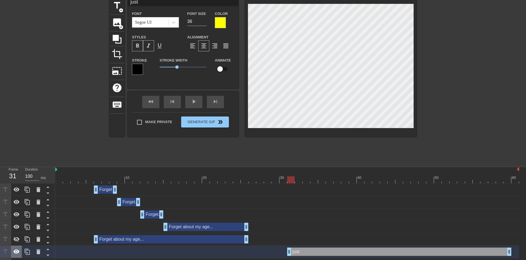
click at [16, 250] on icon at bounding box center [17, 251] width 6 height 4
click at [16, 250] on icon at bounding box center [17, 251] width 6 height 5
click at [16, 250] on icon at bounding box center [17, 251] width 6 height 4
click at [16, 250] on icon at bounding box center [17, 251] width 6 height 5
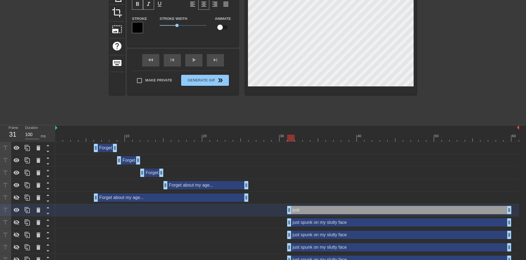
scroll to position [98, 0]
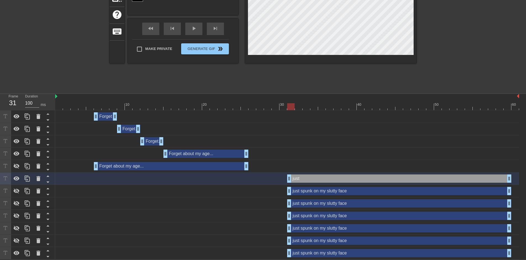
click at [304, 180] on div "just drag_handle drag_handle" at bounding box center [399, 178] width 224 height 8
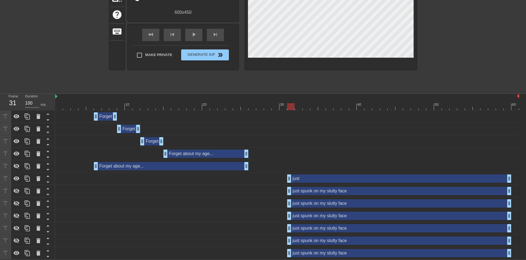
click at [303, 178] on div "just drag_handle drag_handle" at bounding box center [399, 178] width 224 height 8
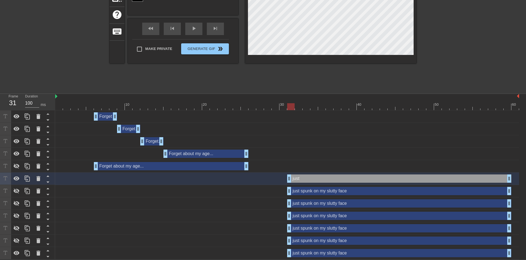
scroll to position [2, 6]
click at [305, 193] on div "just spunk on my slutty face drag_handle drag_handle" at bounding box center [399, 191] width 224 height 8
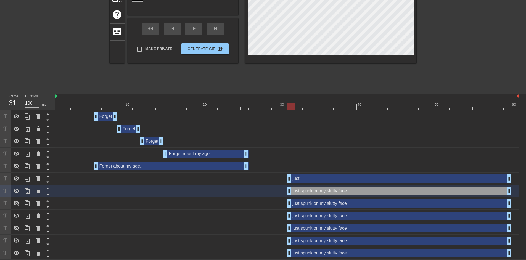
click at [304, 177] on div "just drag_handle drag_handle" at bounding box center [399, 178] width 224 height 8
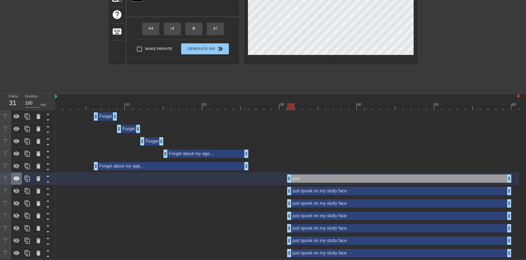
click at [17, 177] on icon at bounding box center [17, 178] width 6 height 4
click at [17, 177] on icon at bounding box center [17, 178] width 6 height 5
click at [17, 177] on icon at bounding box center [17, 178] width 6 height 4
click at [17, 177] on icon at bounding box center [17, 178] width 6 height 5
click at [17, 177] on icon at bounding box center [17, 178] width 6 height 4
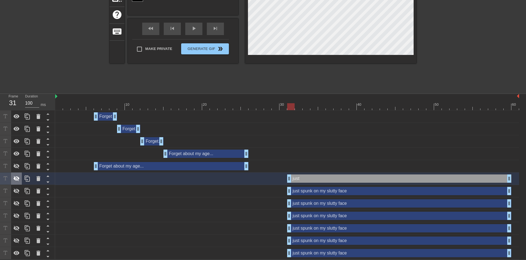
click at [17, 177] on icon at bounding box center [17, 178] width 6 height 5
click at [17, 177] on icon at bounding box center [17, 178] width 6 height 4
click at [17, 181] on icon at bounding box center [16, 178] width 7 height 7
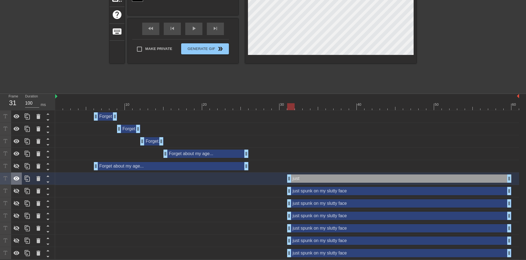
click at [17, 181] on icon at bounding box center [16, 178] width 7 height 7
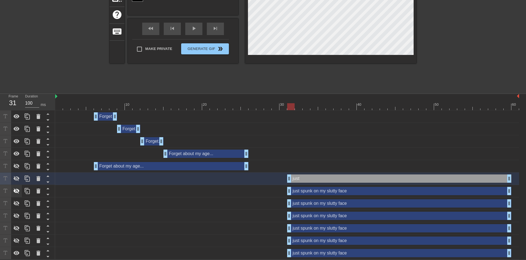
click at [18, 189] on icon at bounding box center [16, 191] width 7 height 7
click at [317, 195] on div "just spunk on my slutty face drag_handle drag_handle" at bounding box center [287, 191] width 464 height 12
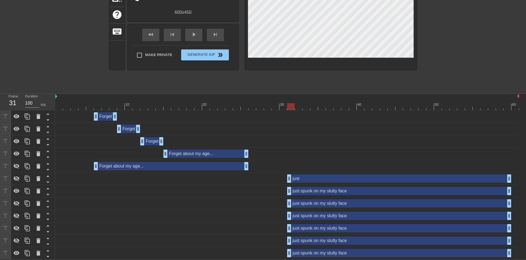
click at [317, 193] on div "just spunk on my slutty face drag_handle drag_handle" at bounding box center [399, 191] width 224 height 8
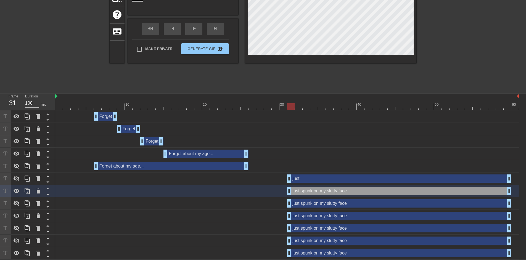
scroll to position [2, 8]
click at [432, 41] on div "title add_circle image add_circle crop photo_size_select_large help keyboard ju…" at bounding box center [263, 8] width 526 height 166
click at [310, 202] on div "just spunk on my slutty face drag_handle drag_handle" at bounding box center [399, 203] width 224 height 8
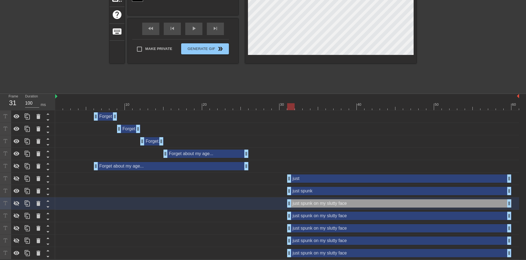
click at [310, 193] on div "just spunk drag_handle drag_handle" at bounding box center [399, 191] width 224 height 8
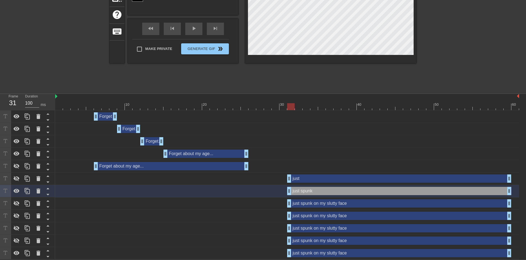
click at [304, 205] on div "just spunk on my slutty face drag_handle drag_handle" at bounding box center [399, 203] width 224 height 8
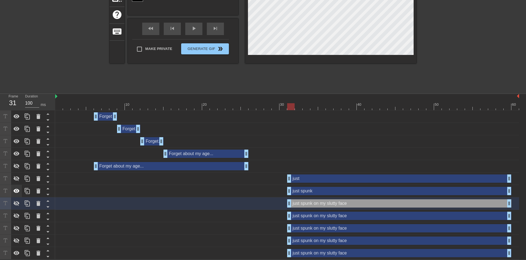
click at [21, 192] on div at bounding box center [16, 191] width 11 height 12
click at [16, 203] on icon at bounding box center [16, 203] width 7 height 7
click at [452, 92] on div "menu_book Browse the tutorials! [DOMAIN_NAME] The online gif editor Send Feedba…" at bounding box center [263, 81] width 526 height 357
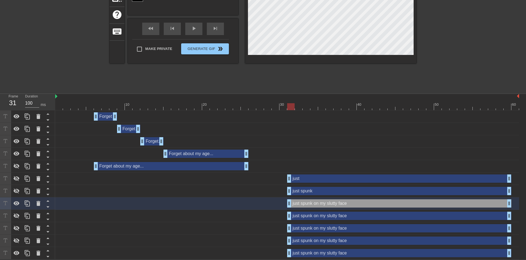
click at [439, 41] on div "title add_circle image add_circle crop photo_size_select_large help keyboard ju…" at bounding box center [263, 8] width 526 height 166
click at [355, 215] on div "just spunk on my slutty face drag_handle drag_handle" at bounding box center [399, 216] width 224 height 8
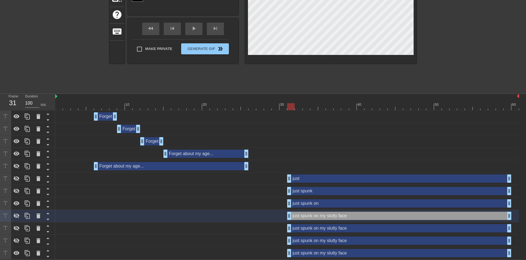
click at [353, 207] on div "just spunk on drag_handle drag_handle" at bounding box center [287, 203] width 464 height 12
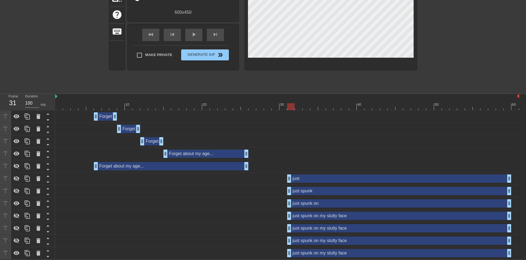
click at [351, 205] on div "just spunk on drag_handle drag_handle" at bounding box center [399, 203] width 224 height 8
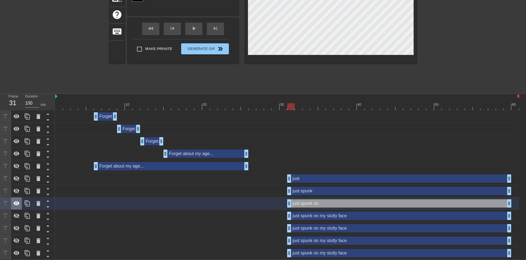
click at [17, 202] on icon at bounding box center [16, 203] width 7 height 7
click at [17, 217] on icon at bounding box center [17, 215] width 6 height 5
click at [295, 216] on div "just spunk on my slutty face drag_handle drag_handle" at bounding box center [399, 216] width 224 height 8
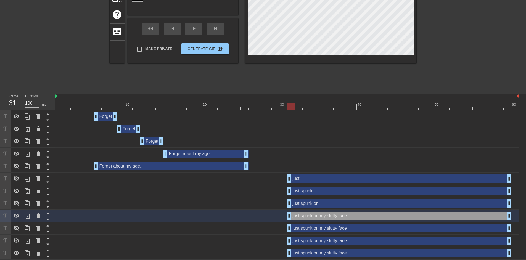
scroll to position [2, 12]
click at [418, 42] on div "title add_circle image add_circle crop photo_size_select_large help keyboard ju…" at bounding box center [263, 8] width 526 height 166
click at [14, 216] on icon at bounding box center [17, 216] width 6 height 4
click at [19, 226] on icon at bounding box center [16, 228] width 7 height 7
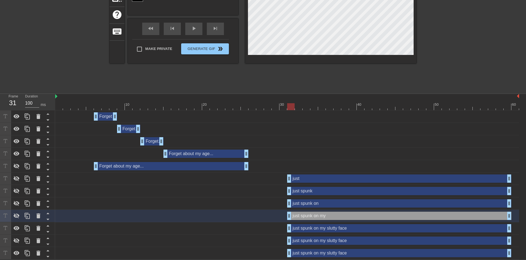
click at [309, 225] on div "just spunk on my slutty face drag_handle drag_handle" at bounding box center [399, 228] width 224 height 8
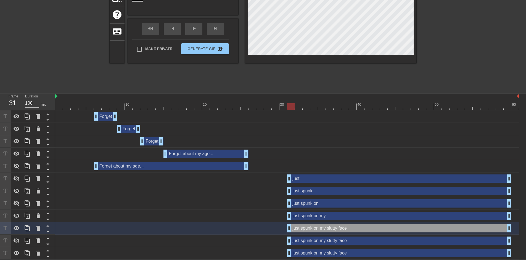
scroll to position [2, 16]
click at [422, 42] on div "title add_circle image add_circle crop photo_size_select_large help keyboard ju…" at bounding box center [263, 8] width 526 height 166
click at [307, 239] on div "just spunk on my slutty face drag_handle drag_handle" at bounding box center [399, 241] width 224 height 8
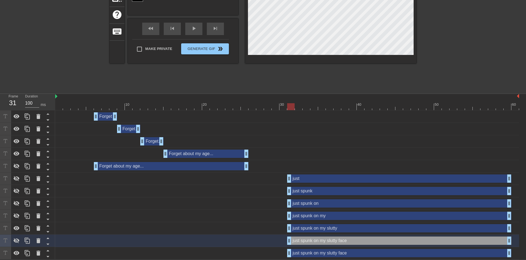
click at [306, 233] on div "just spunk on my slutty drag_handle drag_handle" at bounding box center [287, 228] width 464 height 12
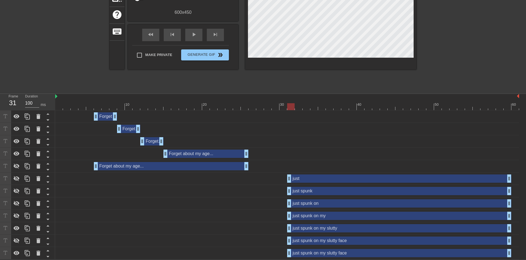
click at [306, 229] on div "just spunk on my slutty drag_handle drag_handle" at bounding box center [399, 228] width 224 height 8
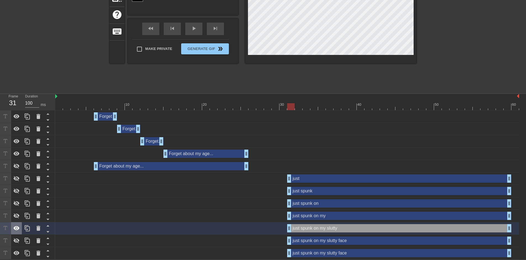
click at [16, 225] on icon at bounding box center [16, 228] width 7 height 7
click at [18, 230] on icon at bounding box center [16, 228] width 7 height 7
click at [15, 252] on icon at bounding box center [17, 253] width 6 height 4
click at [19, 242] on icon at bounding box center [16, 240] width 7 height 7
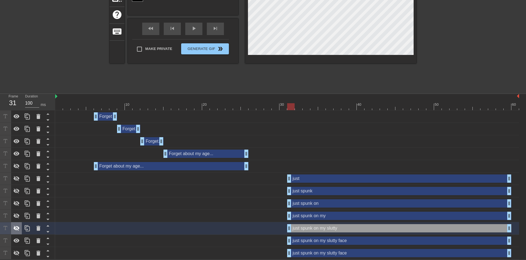
click at [17, 227] on icon at bounding box center [16, 228] width 7 height 7
click at [17, 216] on icon at bounding box center [17, 215] width 6 height 5
click at [17, 202] on icon at bounding box center [16, 203] width 7 height 7
click at [16, 188] on icon at bounding box center [16, 191] width 7 height 7
click at [16, 177] on icon at bounding box center [16, 178] width 7 height 7
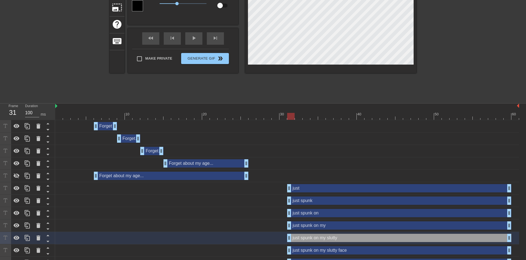
scroll to position [98, 0]
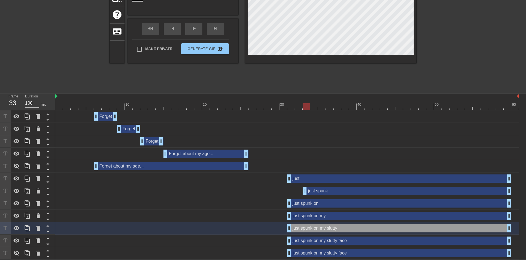
drag, startPoint x: 290, startPoint y: 191, endPoint x: 303, endPoint y: 193, distance: 13.2
drag, startPoint x: 290, startPoint y: 203, endPoint x: 345, endPoint y: 202, distance: 55.5
drag, startPoint x: 344, startPoint y: 203, endPoint x: 352, endPoint y: 203, distance: 8.6
drag, startPoint x: 351, startPoint y: 203, endPoint x: 341, endPoint y: 204, distance: 9.8
drag, startPoint x: 344, startPoint y: 203, endPoint x: 336, endPoint y: 203, distance: 8.0
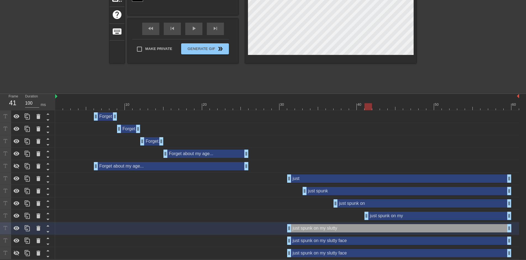
drag, startPoint x: 291, startPoint y: 215, endPoint x: 367, endPoint y: 217, distance: 76.2
drag, startPoint x: 287, startPoint y: 227, endPoint x: 378, endPoint y: 228, distance: 90.5
click at [378, 228] on div "just spunk on my slutty drag_handle drag_handle" at bounding box center [287, 228] width 464 height 8
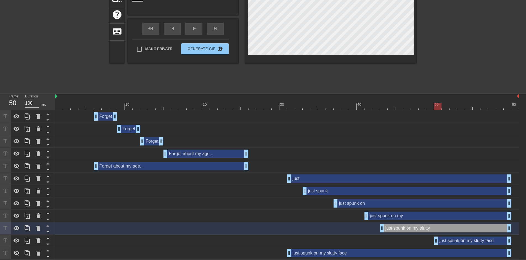
drag, startPoint x: 288, startPoint y: 238, endPoint x: 433, endPoint y: 233, distance: 144.7
click at [433, 233] on div "Forget drag_handle drag_handle Forget about drag_handle drag_handle Forget abou…" at bounding box center [290, 184] width 471 height 149
drag, startPoint x: 383, startPoint y: 230, endPoint x: 400, endPoint y: 230, distance: 16.3
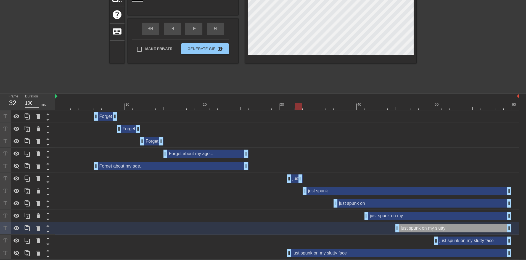
drag, startPoint x: 508, startPoint y: 180, endPoint x: 299, endPoint y: 182, distance: 208.4
click at [299, 182] on div "just drag_handle drag_handle" at bounding box center [287, 178] width 464 height 12
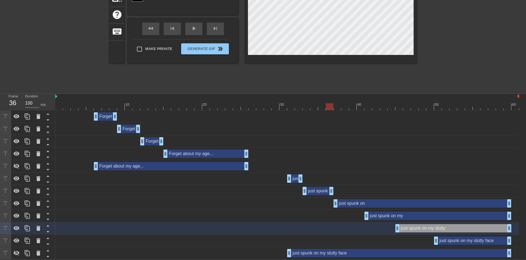
drag, startPoint x: 508, startPoint y: 190, endPoint x: 332, endPoint y: 193, distance: 176.1
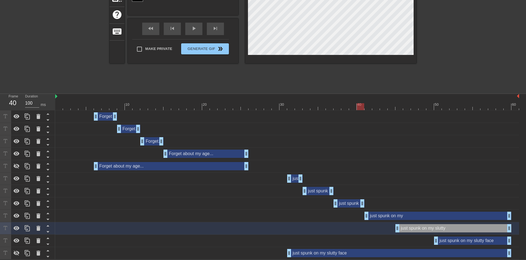
drag, startPoint x: 507, startPoint y: 203, endPoint x: 360, endPoint y: 204, distance: 146.8
drag, startPoint x: 507, startPoint y: 215, endPoint x: 389, endPoint y: 216, distance: 118.4
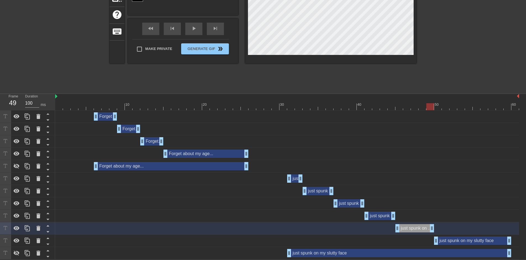
drag, startPoint x: 508, startPoint y: 227, endPoint x: 429, endPoint y: 229, distance: 79.0
drag, startPoint x: 251, startPoint y: 106, endPoint x: 230, endPoint y: 108, distance: 21.0
click at [230, 108] on div at bounding box center [287, 106] width 464 height 7
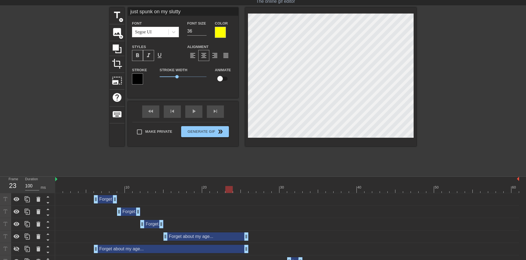
scroll to position [0, 0]
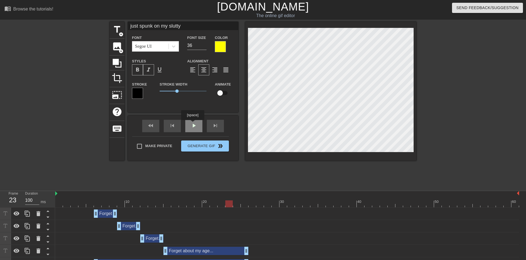
click at [192, 124] on div "fast_rewind skip_previous play_arrow skip_next" at bounding box center [183, 126] width 90 height 21
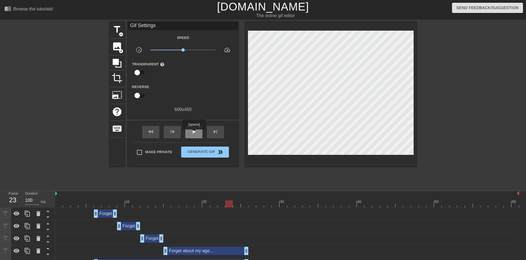
click at [194, 133] on span "play_arrow" at bounding box center [193, 131] width 7 height 7
click at [194, 133] on span "pause" at bounding box center [193, 131] width 7 height 7
drag, startPoint x: 483, startPoint y: 201, endPoint x: 466, endPoint y: 201, distance: 17.1
click at [466, 201] on div at bounding box center [287, 203] width 464 height 7
click at [158, 130] on div "fast_rewind" at bounding box center [150, 132] width 17 height 12
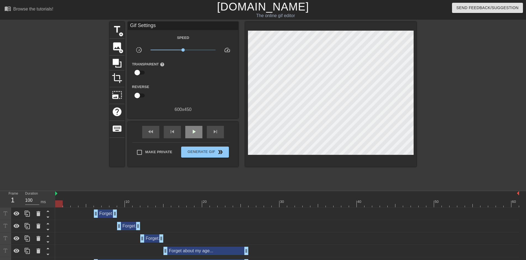
click at [195, 134] on span "play_arrow" at bounding box center [193, 131] width 7 height 7
click at [195, 134] on span "pause" at bounding box center [193, 131] width 7 height 7
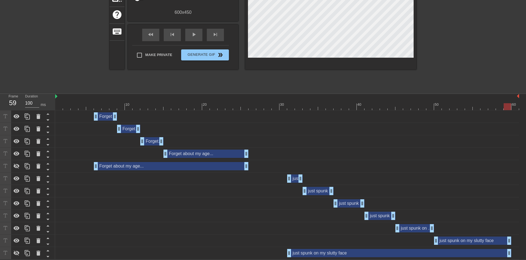
scroll to position [98, 0]
drag, startPoint x: 436, startPoint y: 241, endPoint x: 444, endPoint y: 242, distance: 7.5
drag, startPoint x: 433, startPoint y: 229, endPoint x: 437, endPoint y: 229, distance: 4.7
drag, startPoint x: 398, startPoint y: 228, endPoint x: 390, endPoint y: 233, distance: 9.5
click at [390, 233] on div "just spunk on my slutty drag_handle drag_handle" at bounding box center [287, 228] width 464 height 12
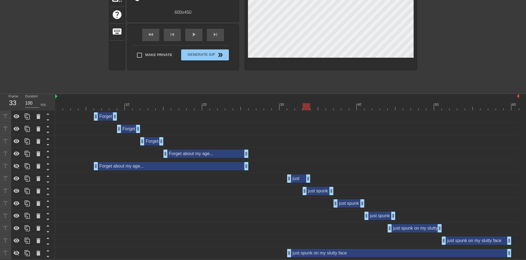
drag, startPoint x: 300, startPoint y: 177, endPoint x: 304, endPoint y: 177, distance: 4.4
drag, startPoint x: 305, startPoint y: 190, endPoint x: 312, endPoint y: 190, distance: 7.7
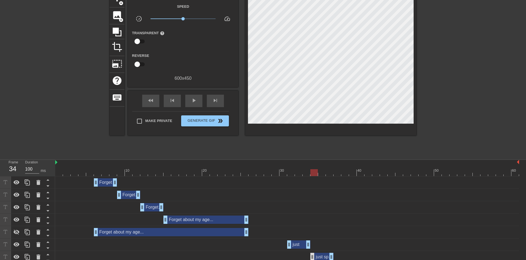
scroll to position [24, 0]
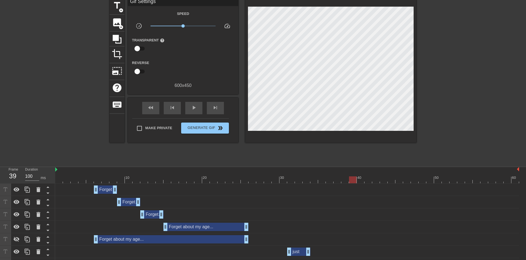
drag, startPoint x: 290, startPoint y: 179, endPoint x: 352, endPoint y: 182, distance: 62.2
click at [352, 182] on div at bounding box center [287, 179] width 464 height 7
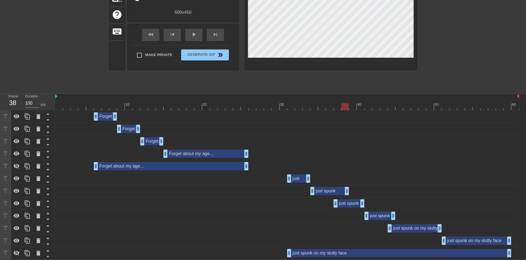
drag, startPoint x: 333, startPoint y: 193, endPoint x: 347, endPoint y: 193, distance: 14.1
drag, startPoint x: 337, startPoint y: 204, endPoint x: 350, endPoint y: 204, distance: 13.5
click at [365, 204] on div "just spunk on drag_handle drag_handle" at bounding box center [287, 203] width 464 height 8
drag, startPoint x: 391, startPoint y: 218, endPoint x: 388, endPoint y: 218, distance: 3.6
drag, startPoint x: 390, startPoint y: 225, endPoint x: 399, endPoint y: 225, distance: 8.3
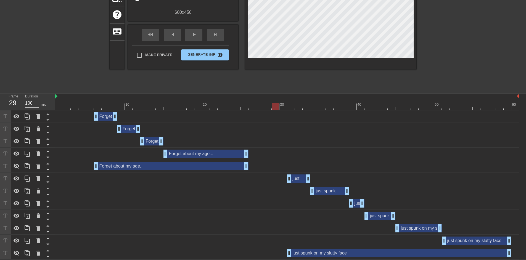
click at [275, 106] on div at bounding box center [287, 106] width 464 height 7
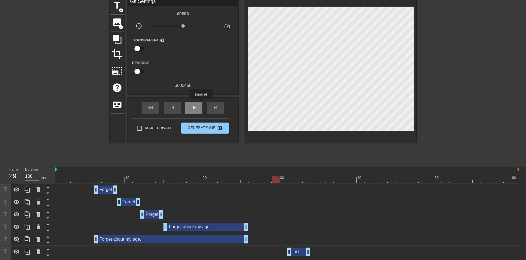
click at [197, 109] on div "play_arrow" at bounding box center [193, 108] width 17 height 12
click at [197, 109] on div "pause" at bounding box center [193, 108] width 17 height 12
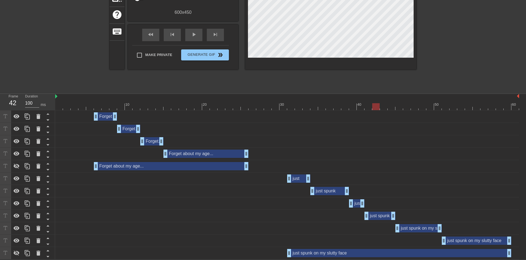
drag, startPoint x: 283, startPoint y: 109, endPoint x: 374, endPoint y: 108, distance: 91.6
click at [374, 108] on div at bounding box center [287, 106] width 464 height 7
drag, startPoint x: 362, startPoint y: 204, endPoint x: 372, endPoint y: 204, distance: 9.7
click at [372, 204] on div "just spunk on drag_handle drag_handle" at bounding box center [287, 203] width 464 height 8
drag, startPoint x: 367, startPoint y: 215, endPoint x: 375, endPoint y: 215, distance: 8.0
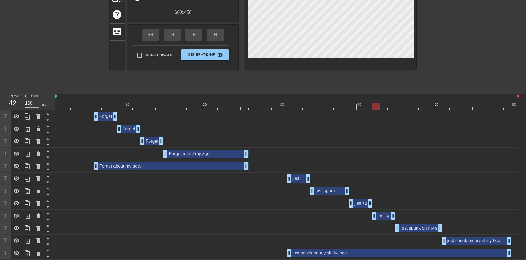
scroll to position [24, 0]
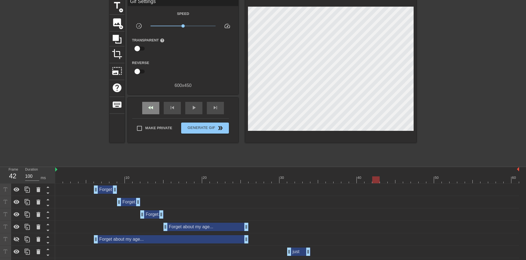
click at [156, 109] on div "fast_rewind" at bounding box center [150, 108] width 17 height 12
click at [189, 109] on div "play_arrow" at bounding box center [193, 108] width 17 height 12
click at [198, 109] on div "pause" at bounding box center [193, 108] width 17 height 12
click at [198, 109] on div "play_arrow" at bounding box center [193, 108] width 17 height 12
click at [198, 109] on div "pause" at bounding box center [193, 108] width 17 height 12
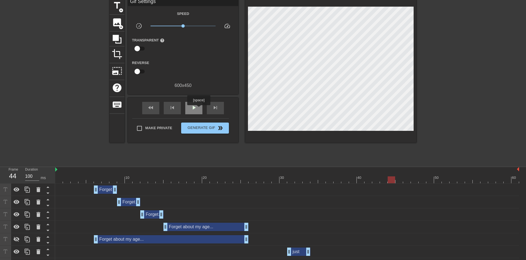
click at [198, 109] on div "play_arrow" at bounding box center [193, 108] width 17 height 12
click at [198, 109] on div "pause" at bounding box center [193, 108] width 17 height 12
drag, startPoint x: 445, startPoint y: 176, endPoint x: 380, endPoint y: 179, distance: 64.7
click at [380, 179] on div "10 20 30 40 50 60" at bounding box center [287, 175] width 464 height 16
click at [190, 113] on div "play_arrow" at bounding box center [193, 108] width 17 height 12
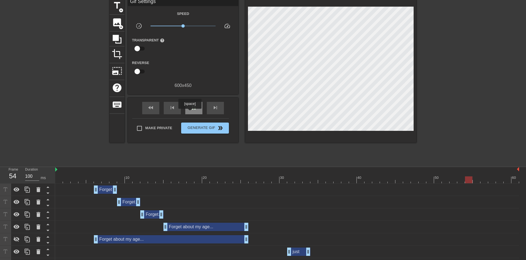
click at [190, 113] on div "pause" at bounding box center [193, 108] width 17 height 12
drag, startPoint x: 396, startPoint y: 177, endPoint x: 371, endPoint y: 177, distance: 25.1
click at [371, 177] on div at bounding box center [287, 179] width 464 height 7
click at [196, 110] on span "play_arrow" at bounding box center [193, 107] width 7 height 7
click at [196, 110] on span "pause" at bounding box center [193, 107] width 7 height 7
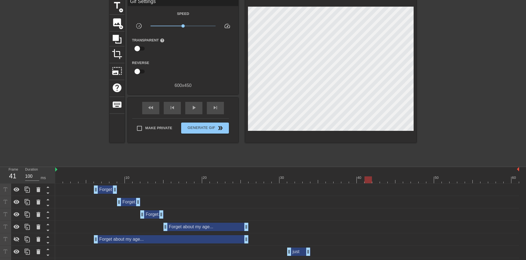
drag, startPoint x: 394, startPoint y: 182, endPoint x: 365, endPoint y: 181, distance: 29.0
click at [365, 181] on div at bounding box center [287, 179] width 464 height 7
click at [197, 108] on span "play_arrow" at bounding box center [193, 107] width 7 height 7
click at [200, 108] on div "pause" at bounding box center [193, 108] width 17 height 12
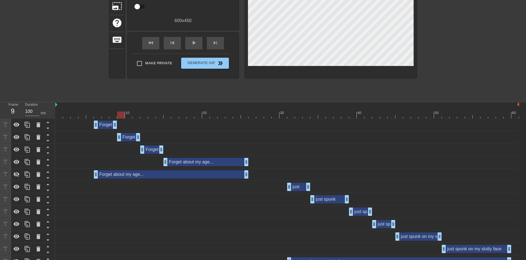
scroll to position [98, 0]
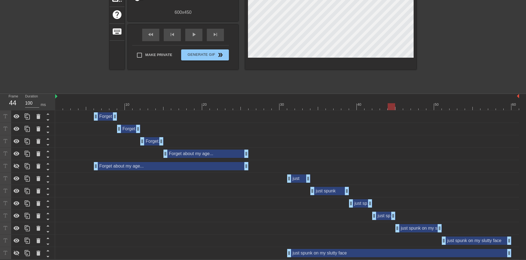
drag, startPoint x: 379, startPoint y: 108, endPoint x: 394, endPoint y: 109, distance: 15.2
click at [394, 109] on div at bounding box center [287, 106] width 464 height 7
drag, startPoint x: 396, startPoint y: 230, endPoint x: 391, endPoint y: 229, distance: 5.1
click at [393, 221] on div "just spunk on my drag_handle drag_handle" at bounding box center [287, 216] width 464 height 12
drag, startPoint x: 392, startPoint y: 219, endPoint x: 386, endPoint y: 219, distance: 6.1
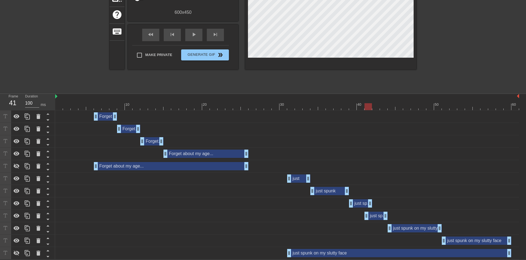
drag, startPoint x: 373, startPoint y: 216, endPoint x: 368, endPoint y: 216, distance: 5.3
drag, startPoint x: 369, startPoint y: 203, endPoint x: 363, endPoint y: 203, distance: 5.9
click at [149, 35] on span "fast_rewind" at bounding box center [150, 34] width 7 height 7
click at [189, 37] on div "play_arrow" at bounding box center [193, 35] width 17 height 12
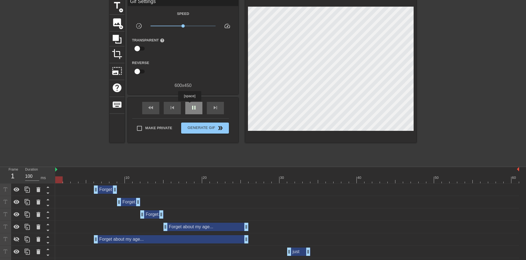
click at [194, 112] on div "pause" at bounding box center [193, 108] width 17 height 12
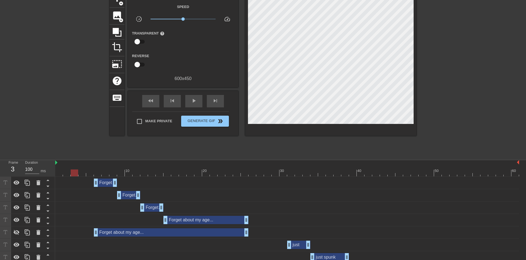
scroll to position [98, 0]
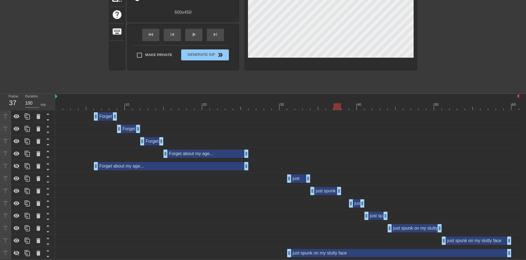
drag, startPoint x: 345, startPoint y: 191, endPoint x: 341, endPoint y: 191, distance: 4.4
drag, startPoint x: 350, startPoint y: 203, endPoint x: 345, endPoint y: 201, distance: 5.4
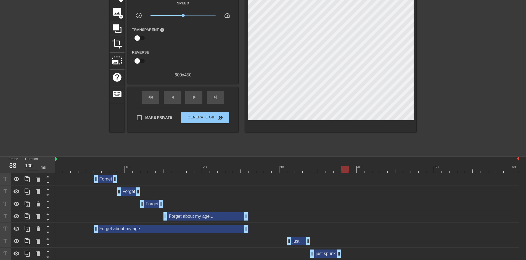
scroll to position [24, 0]
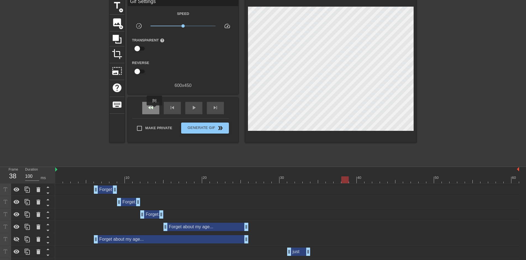
click at [155, 109] on div "fast_rewind" at bounding box center [150, 108] width 17 height 12
click at [192, 112] on div "play_arrow" at bounding box center [193, 108] width 17 height 12
click at [194, 107] on span "pause" at bounding box center [193, 107] width 7 height 7
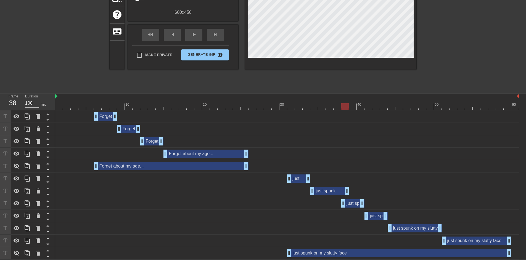
drag, startPoint x: 339, startPoint y: 192, endPoint x: 344, endPoint y: 192, distance: 4.1
drag, startPoint x: 343, startPoint y: 199, endPoint x: 348, endPoint y: 200, distance: 5.5
click at [348, 200] on div "just spunk on drag_handle drag_handle" at bounding box center [287, 203] width 464 height 8
drag, startPoint x: 363, startPoint y: 204, endPoint x: 369, endPoint y: 204, distance: 6.1
drag, startPoint x: 366, startPoint y: 216, endPoint x: 371, endPoint y: 217, distance: 4.8
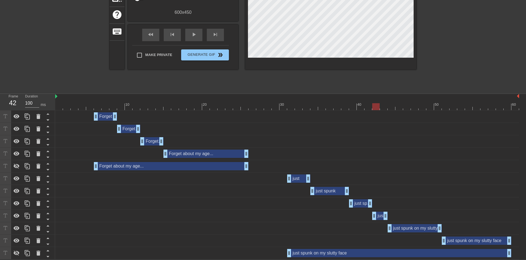
click at [371, 217] on div "just spunk on my drag_handle drag_handle" at bounding box center [287, 216] width 464 height 8
drag, startPoint x: 386, startPoint y: 216, endPoint x: 391, endPoint y: 216, distance: 4.7
drag, startPoint x: 390, startPoint y: 229, endPoint x: 395, endPoint y: 228, distance: 4.7
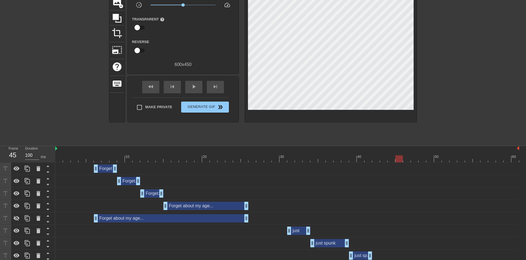
scroll to position [0, 0]
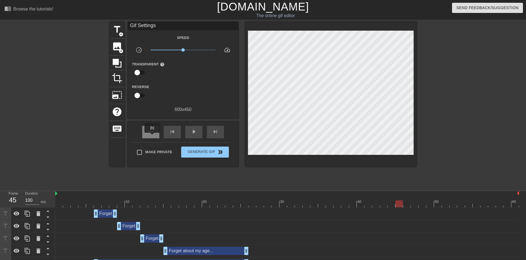
click at [152, 137] on div "fast_rewind" at bounding box center [150, 132] width 17 height 12
click at [197, 134] on div "play_arrow" at bounding box center [193, 132] width 17 height 12
click at [197, 134] on div "pause" at bounding box center [193, 132] width 17 height 12
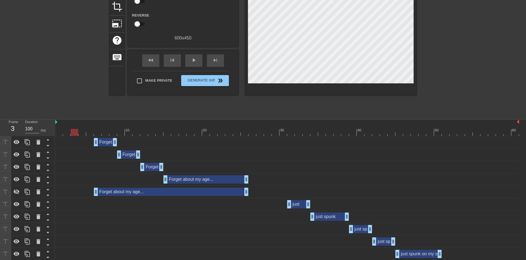
scroll to position [74, 0]
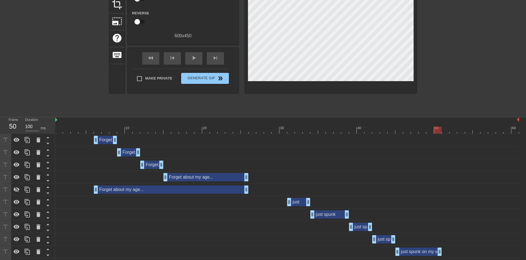
drag, startPoint x: 285, startPoint y: 131, endPoint x: 442, endPoint y: 131, distance: 156.2
click at [442, 131] on div at bounding box center [287, 130] width 464 height 7
click at [155, 58] on div "fast_rewind" at bounding box center [150, 58] width 17 height 12
click at [199, 58] on div "play_arrow" at bounding box center [193, 58] width 17 height 12
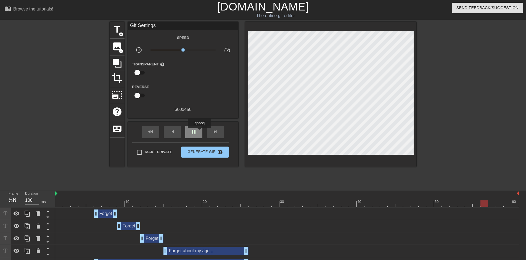
click at [199, 132] on div "pause" at bounding box center [193, 132] width 17 height 12
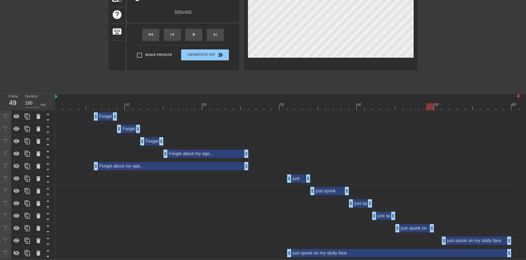
drag, startPoint x: 440, startPoint y: 229, endPoint x: 434, endPoint y: 229, distance: 6.1
click at [434, 229] on div "just spunk on my slutty drag_handle drag_handle" at bounding box center [287, 228] width 464 height 8
drag, startPoint x: 445, startPoint y: 240, endPoint x: 436, endPoint y: 241, distance: 8.8
click at [266, 108] on div at bounding box center [287, 106] width 464 height 7
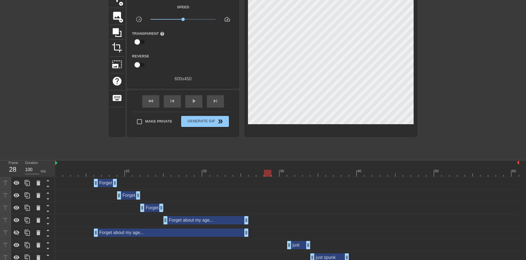
scroll to position [24, 0]
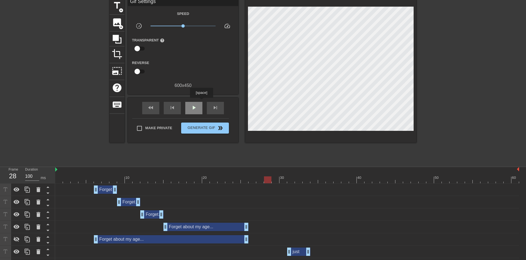
click at [195, 107] on span "play_arrow" at bounding box center [193, 107] width 7 height 7
click at [195, 107] on span "pause" at bounding box center [193, 107] width 7 height 7
click at [164, 126] on span "Make Private" at bounding box center [158, 128] width 27 height 6
click at [145, 126] on input "Make Private" at bounding box center [140, 129] width 12 height 12
click at [187, 127] on span "Generate Gif double_arrow" at bounding box center [204, 128] width 43 height 7
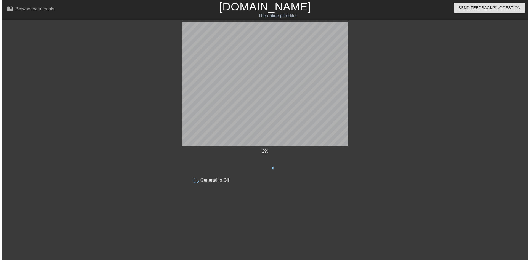
scroll to position [0, 0]
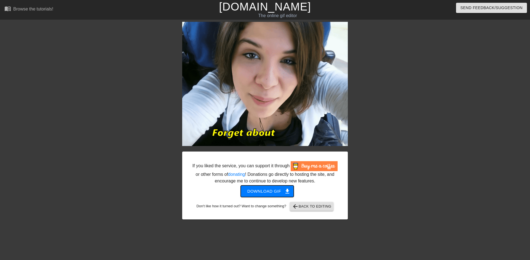
click at [270, 192] on span "Download gif get_app" at bounding box center [267, 191] width 40 height 7
